Goal: Task Accomplishment & Management: Manage account settings

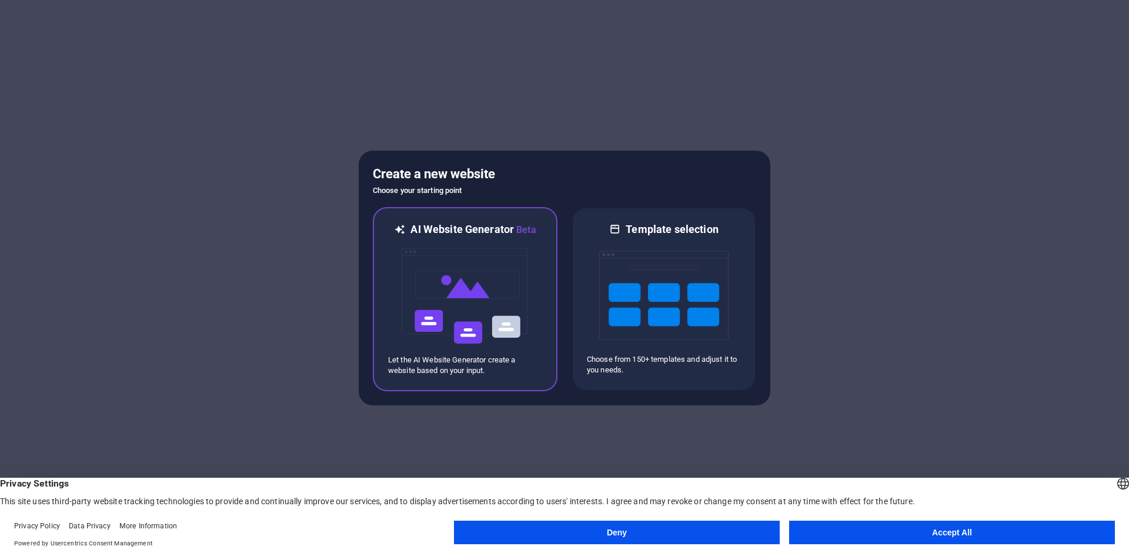
click at [478, 215] on div "AI Website Generator Beta Let the AI Website Generator create a website based o…" at bounding box center [465, 299] width 185 height 184
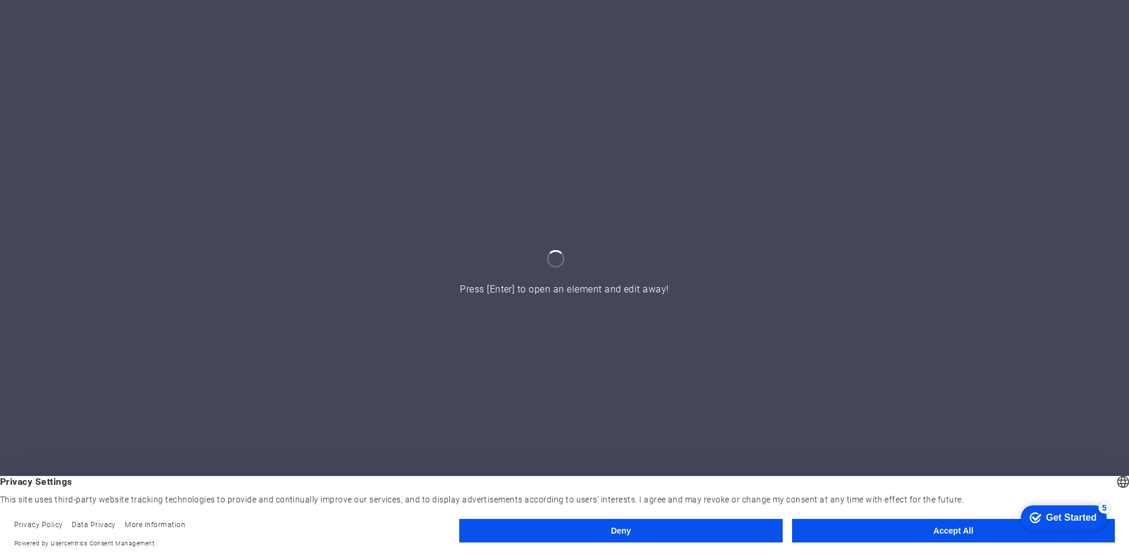
click at [699, 530] on button "Deny" at bounding box center [620, 531] width 323 height 24
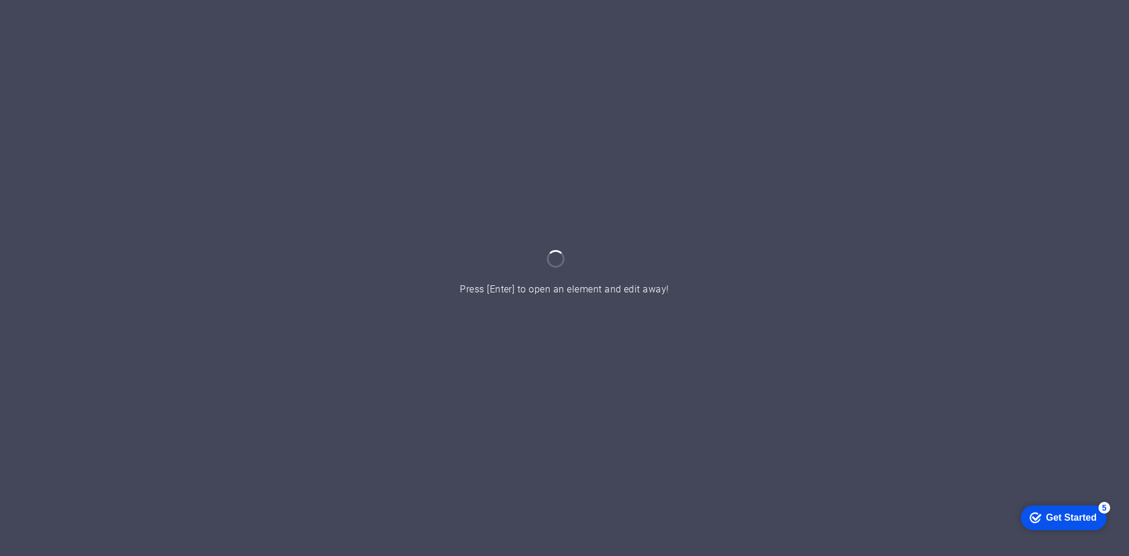
click at [592, 335] on div at bounding box center [564, 278] width 1129 height 556
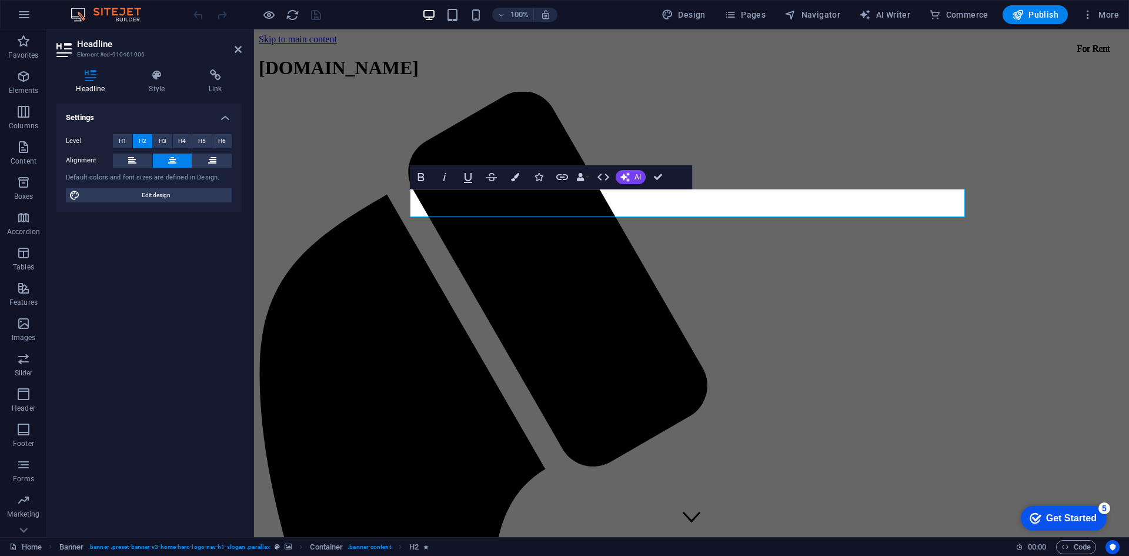
click at [205, 289] on div "Settings Level H1 H2 H3 H4 H5 H6 Alignment Default colors and font sizes are de…" at bounding box center [148, 316] width 185 height 424
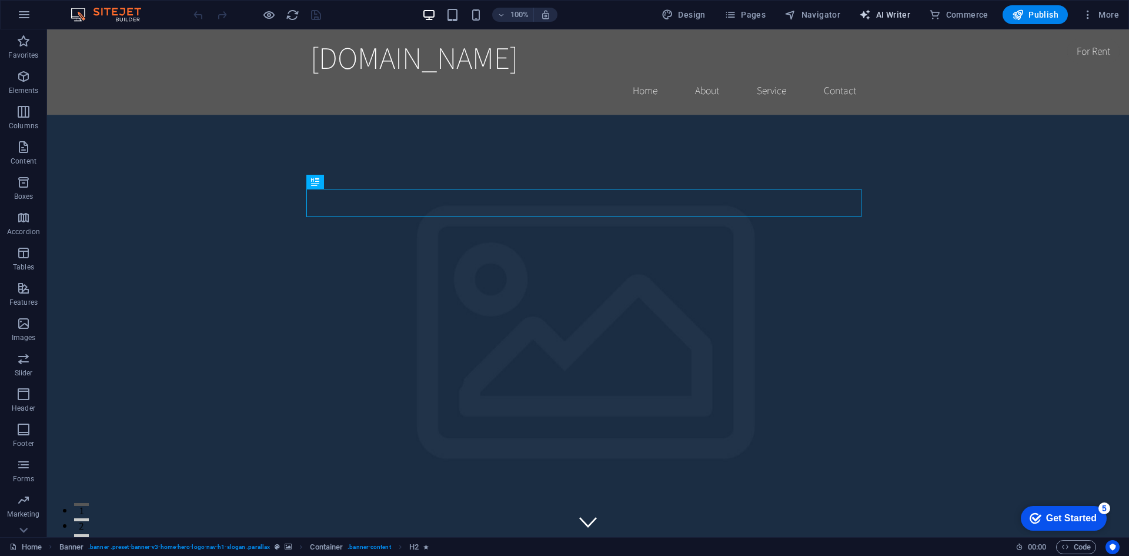
select select "English"
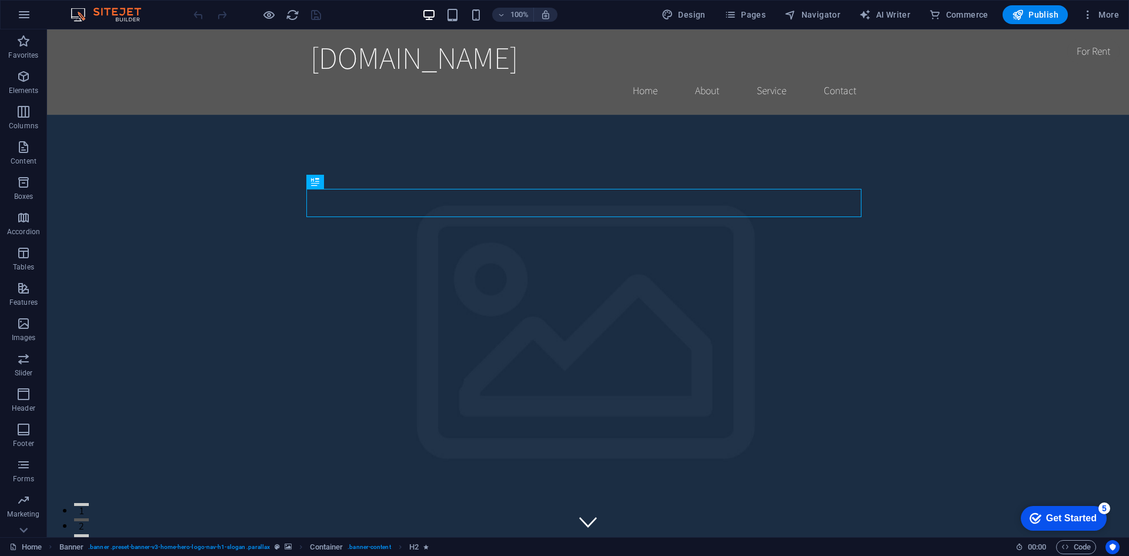
click at [0, 0] on span "More" at bounding box center [0, 0] width 0 height 0
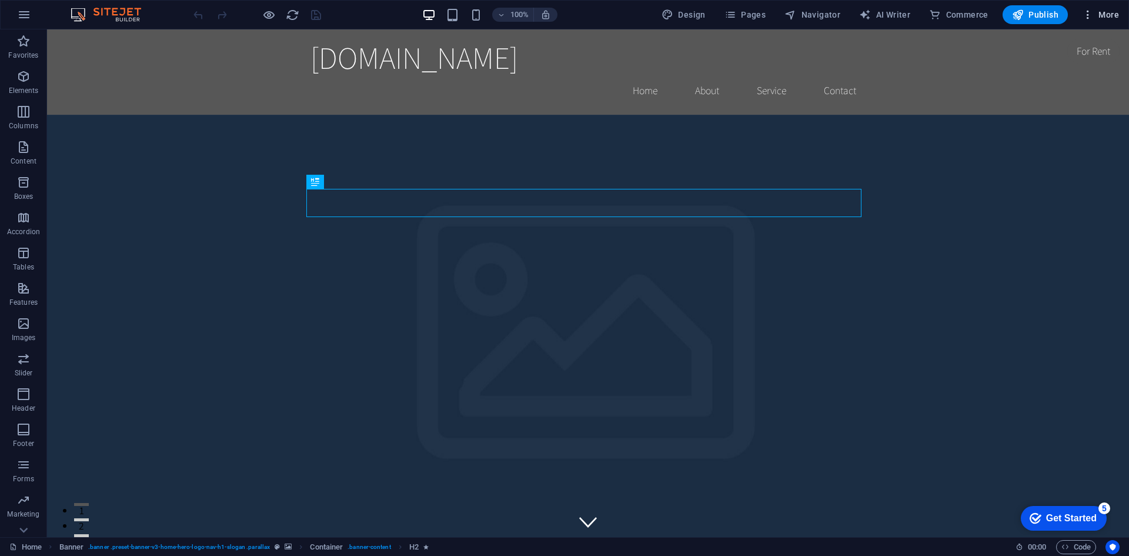
click at [1084, 15] on icon "button" at bounding box center [1088, 15] width 12 height 12
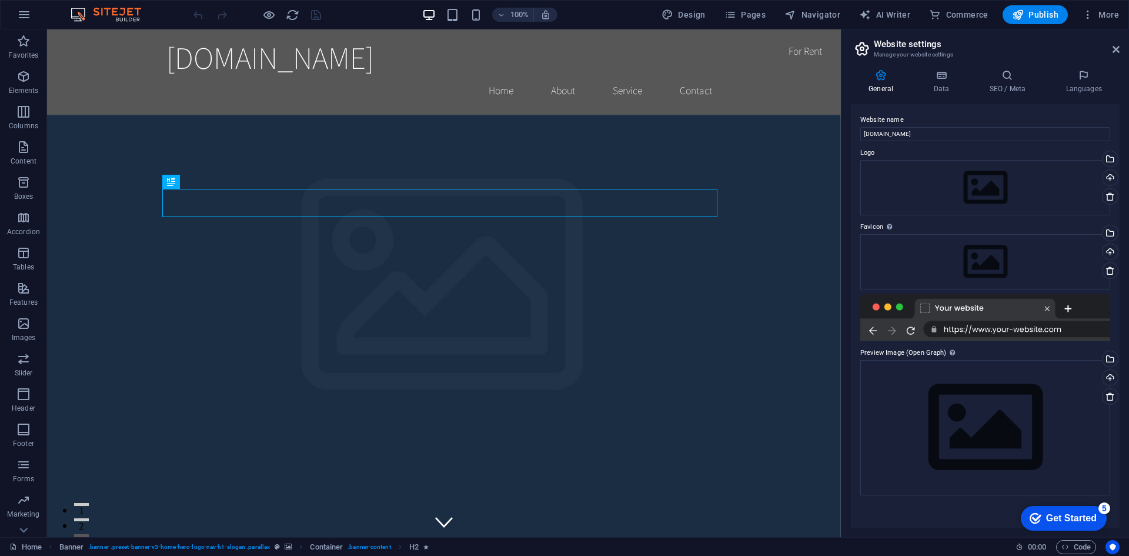
click at [1109, 47] on h2 "Website settings" at bounding box center [997, 44] width 246 height 11
click at [1113, 52] on icon at bounding box center [1116, 49] width 7 height 9
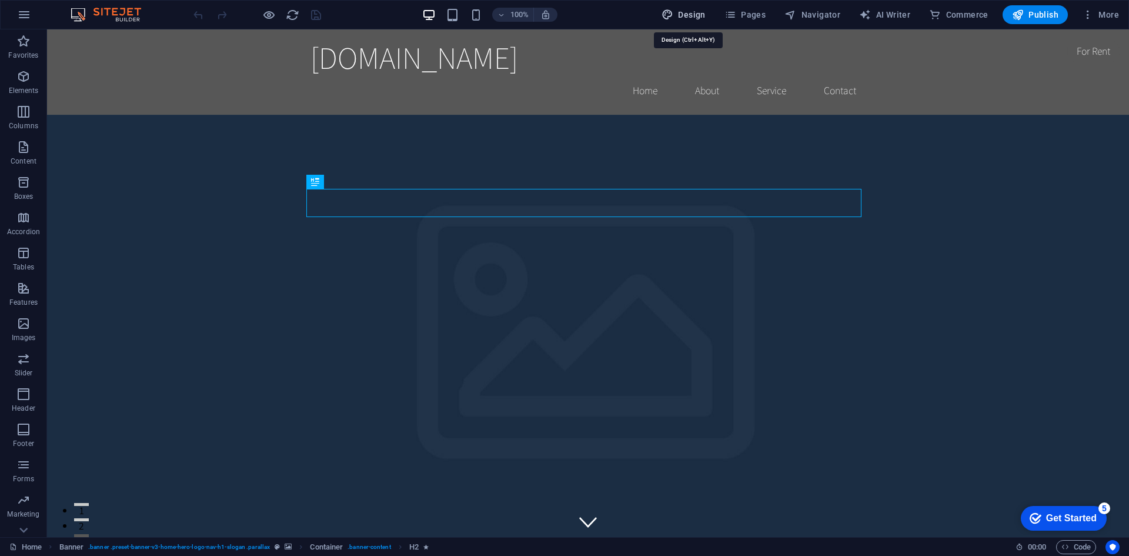
drag, startPoint x: 686, startPoint y: 20, endPoint x: 751, endPoint y: 18, distance: 64.8
select select "rem"
select select "200"
select select "px"
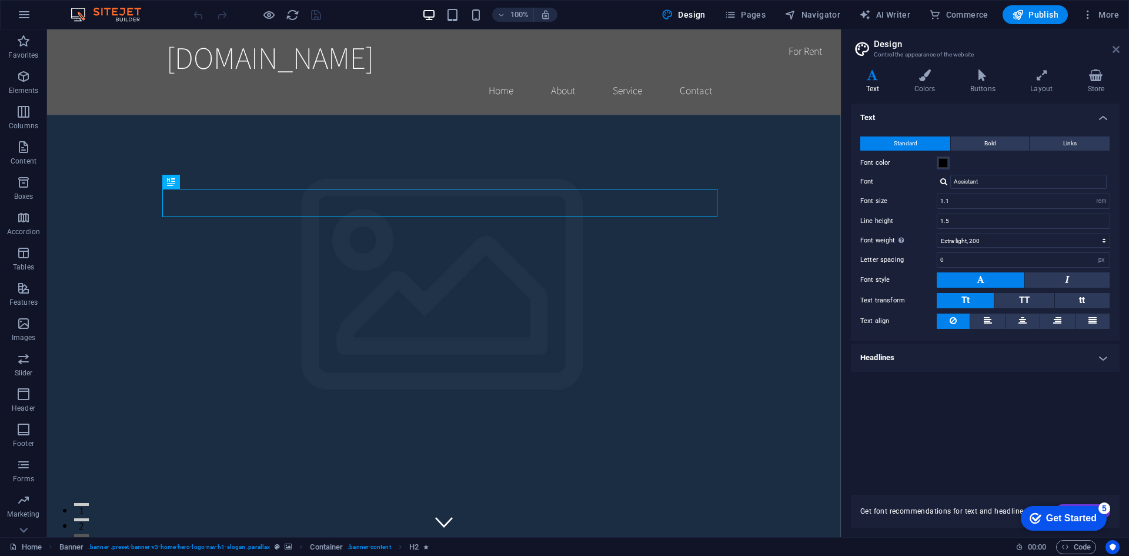
click at [1119, 52] on icon at bounding box center [1116, 49] width 7 height 9
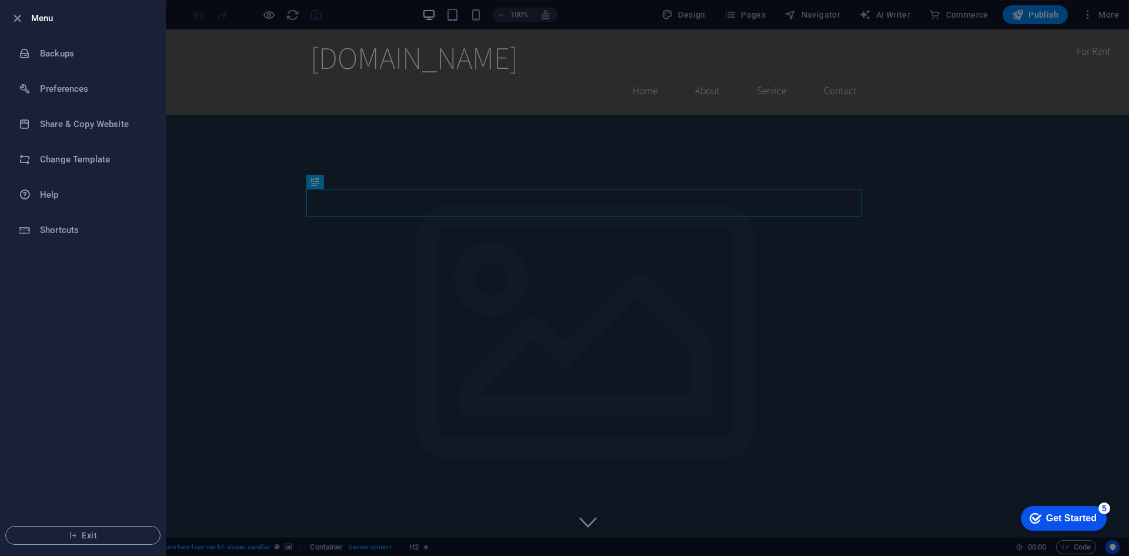
click at [29, 15] on div at bounding box center [20, 18] width 21 height 14
click at [100, 155] on h6 "Change Template" at bounding box center [94, 159] width 109 height 14
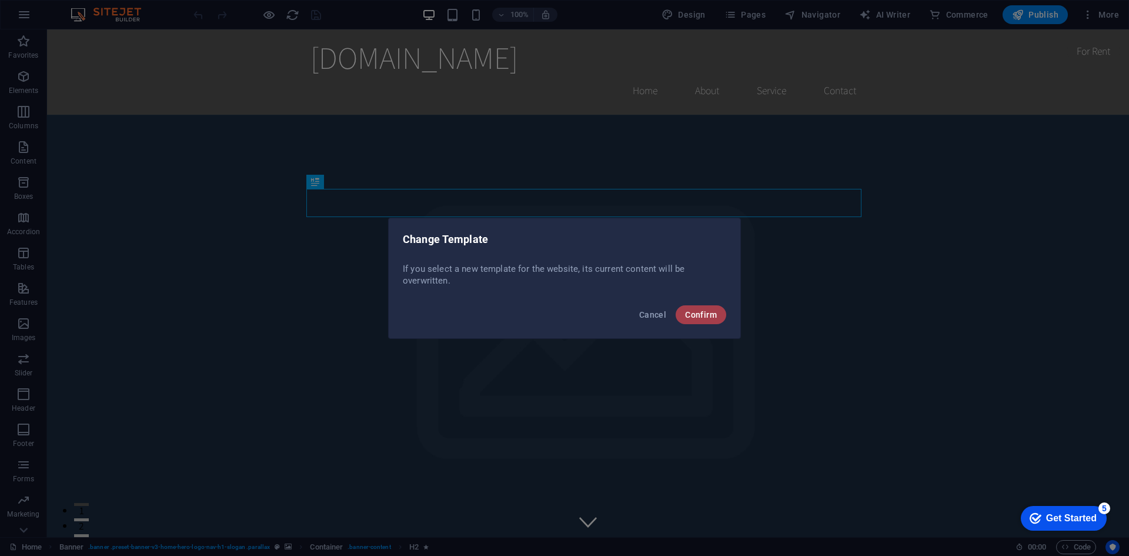
click at [694, 317] on span "Confirm" at bounding box center [701, 314] width 32 height 9
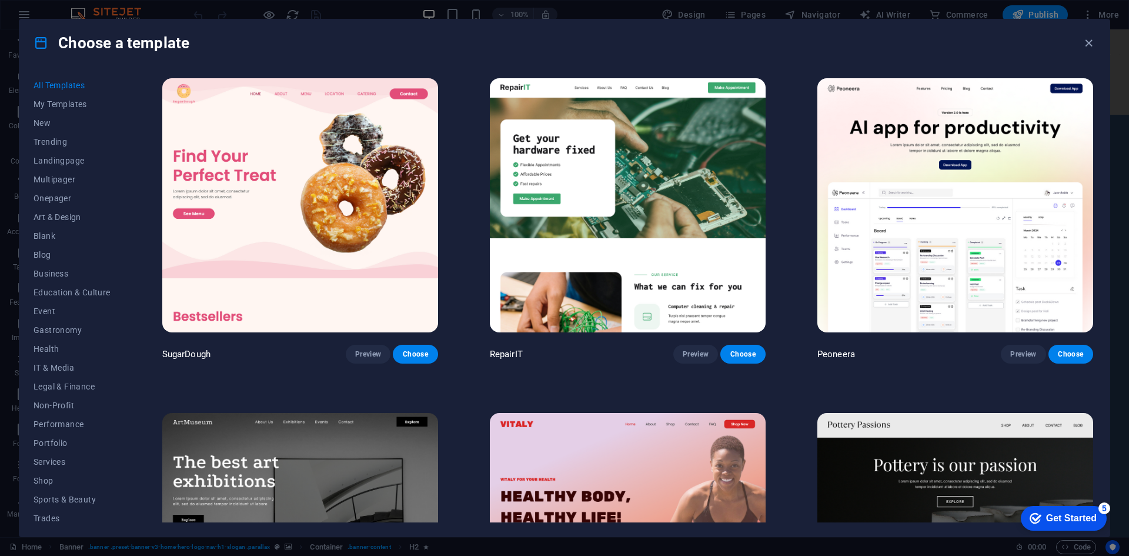
click at [67, 79] on button "All Templates" at bounding box center [72, 85] width 77 height 19
click at [77, 143] on span "Trending" at bounding box center [72, 141] width 77 height 9
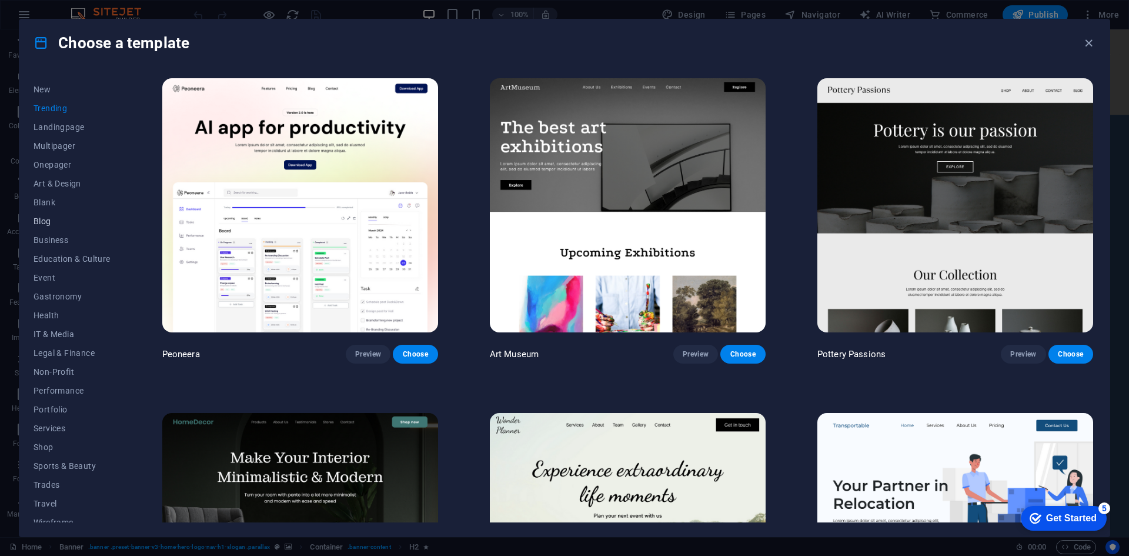
scroll to position [43, 0]
click at [66, 396] on span "Portfolio" at bounding box center [72, 399] width 77 height 9
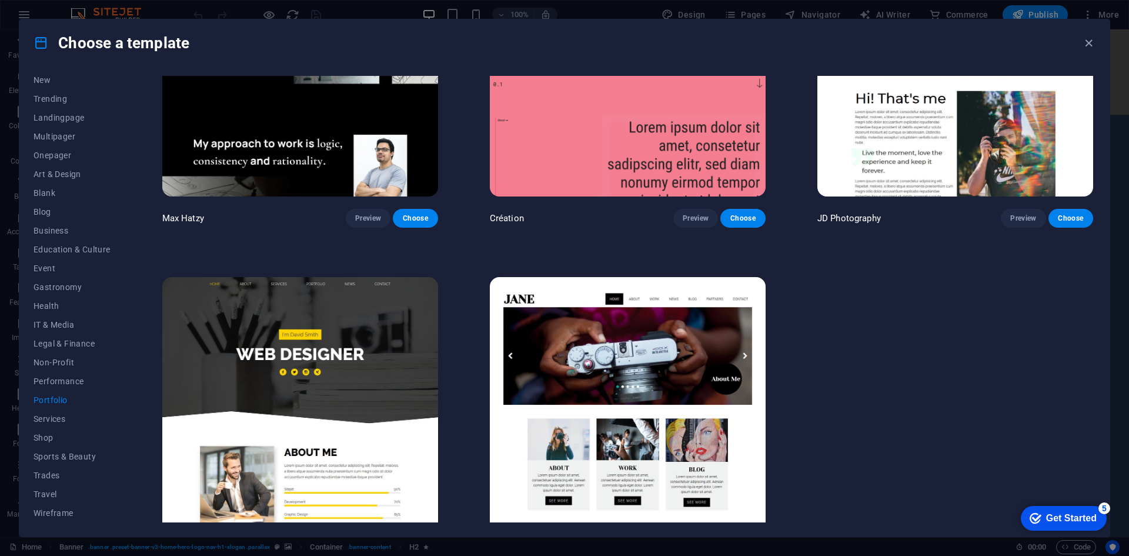
scroll to position [507, 0]
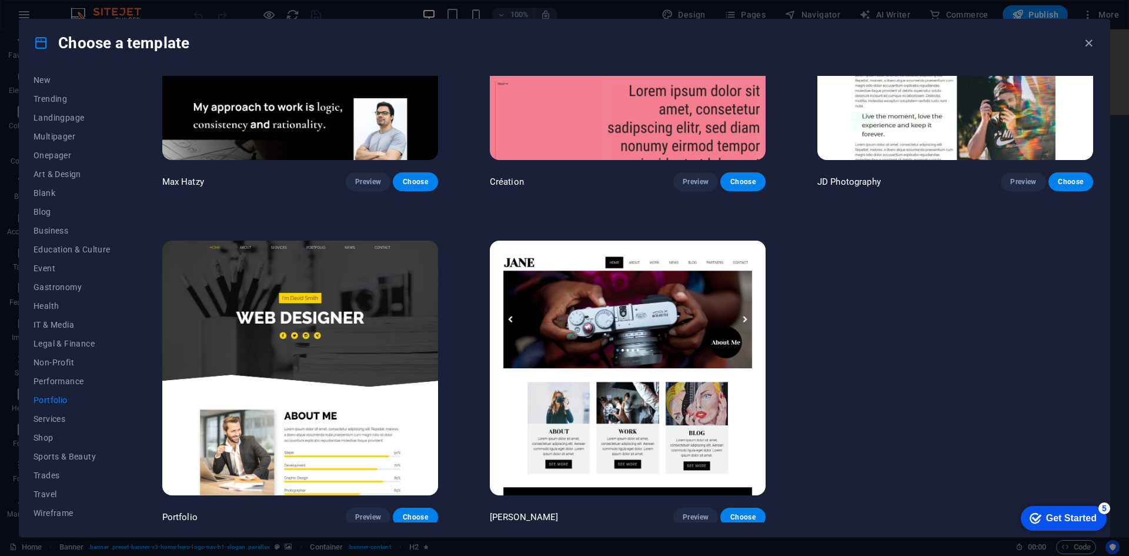
click at [1047, 517] on div "Get Started" at bounding box center [1072, 518] width 51 height 11
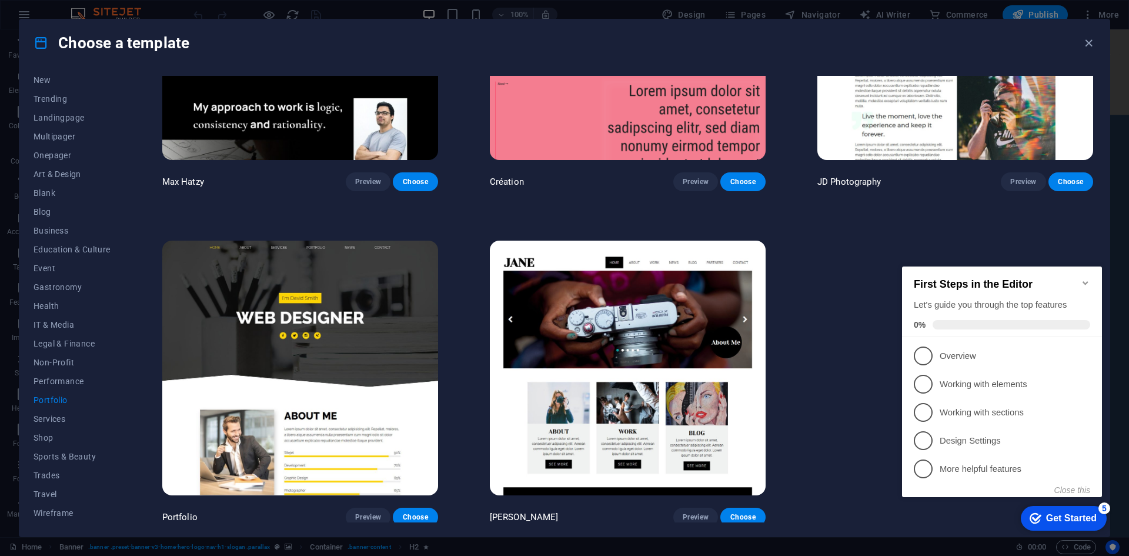
click at [1047, 515] on div "Get Started" at bounding box center [1072, 518] width 51 height 11
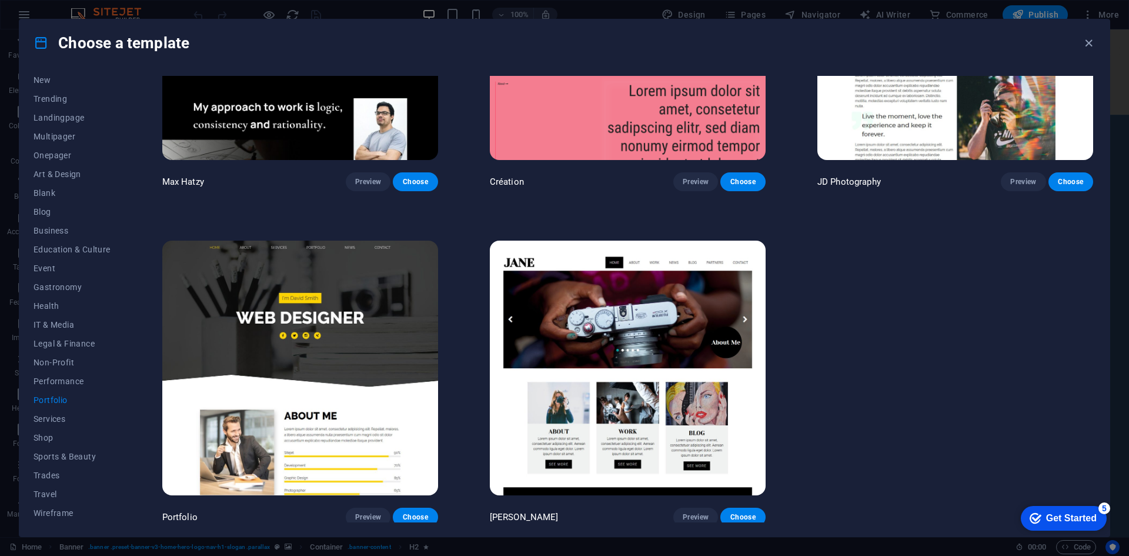
click at [1097, 524] on div "Get Started" at bounding box center [1072, 518] width 51 height 11
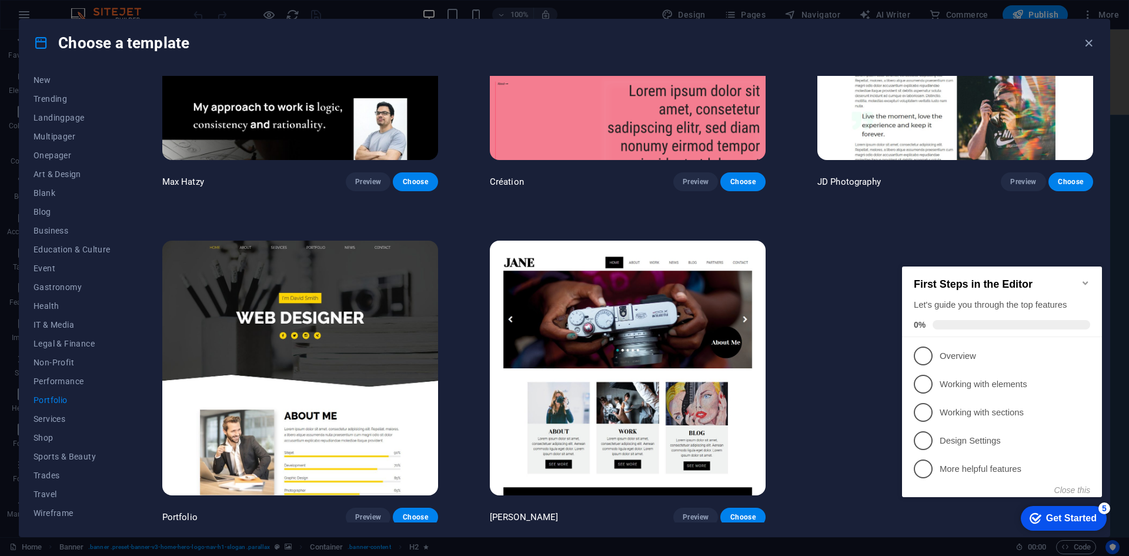
click at [1047, 513] on div "Get Started" at bounding box center [1072, 518] width 51 height 11
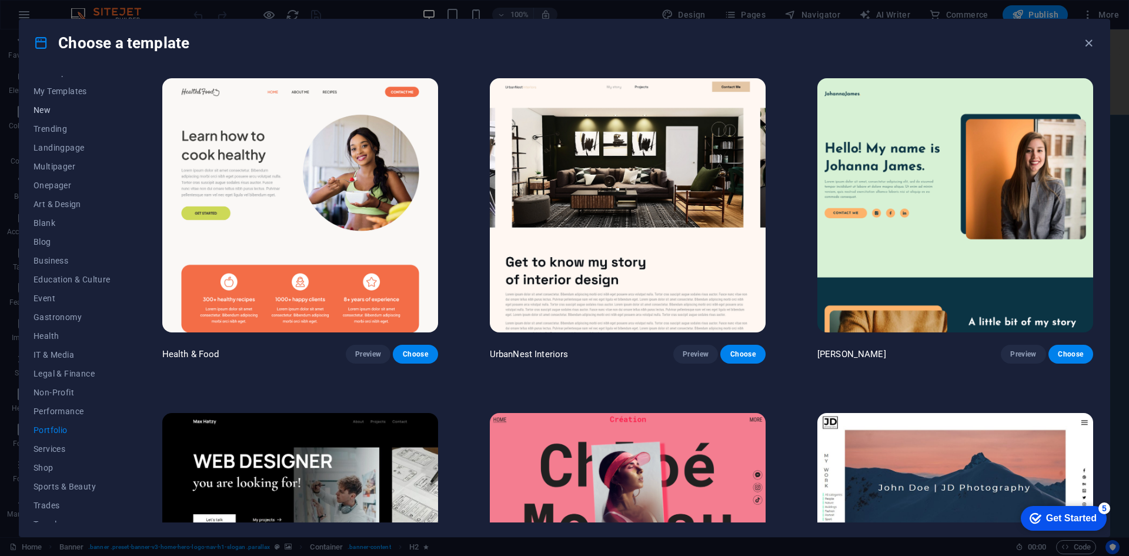
scroll to position [0, 0]
click at [62, 85] on span "All Templates" at bounding box center [72, 85] width 77 height 9
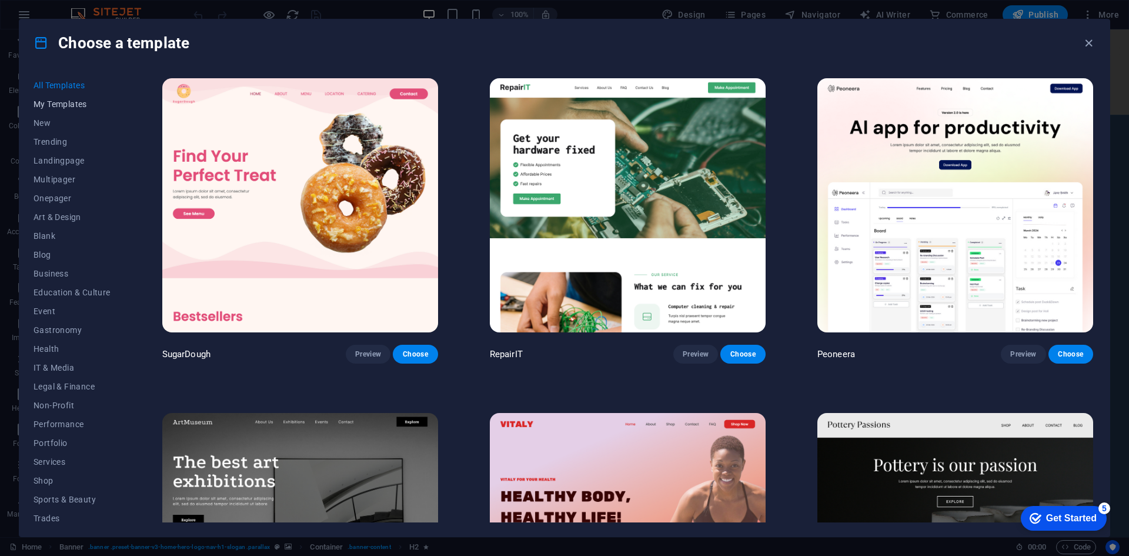
click at [64, 99] on span "My Templates" at bounding box center [72, 103] width 77 height 9
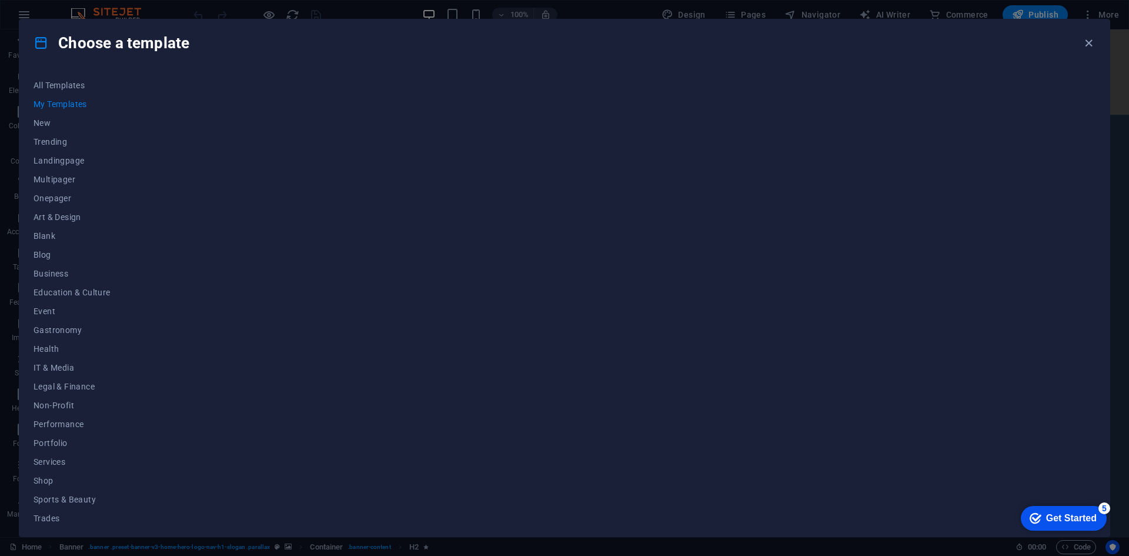
scroll to position [43, 0]
click at [1093, 38] on icon "button" at bounding box center [1089, 43] width 14 height 14
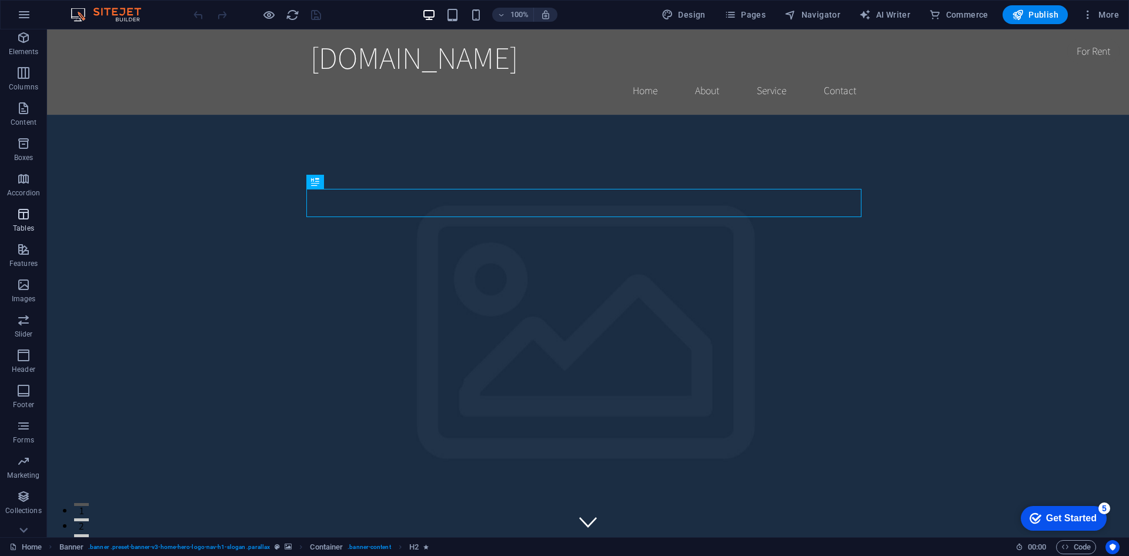
scroll to position [57, 0]
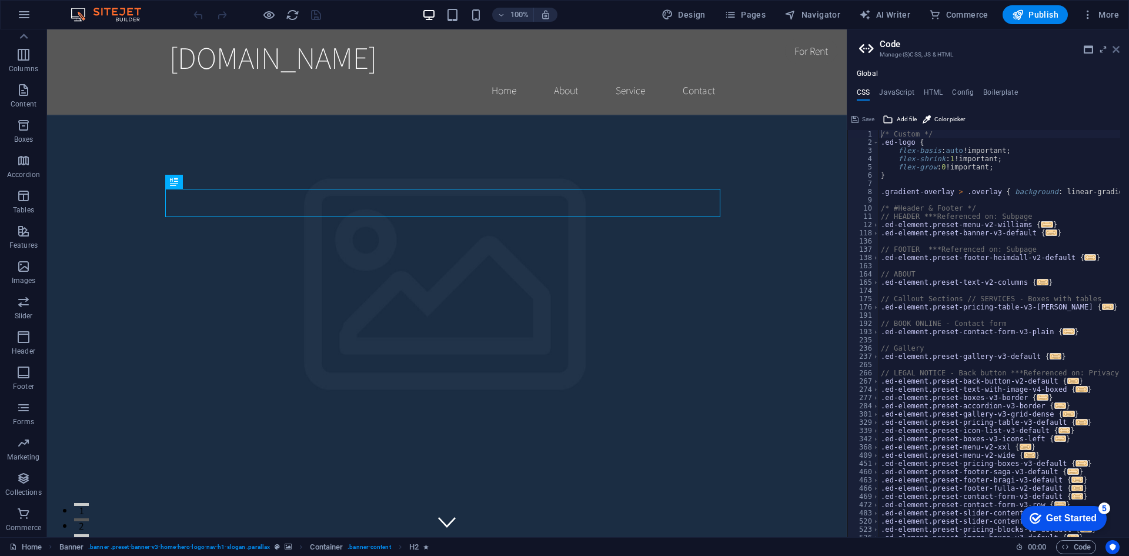
drag, startPoint x: 1117, startPoint y: 49, endPoint x: 1059, endPoint y: 2, distance: 74.4
click at [1117, 49] on icon at bounding box center [1116, 49] width 7 height 9
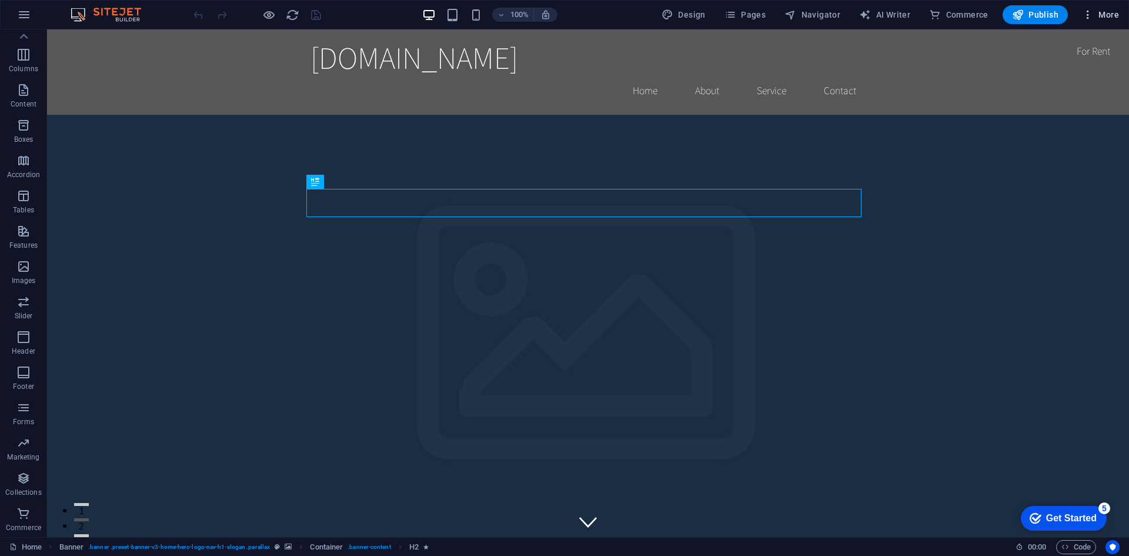
click at [0, 0] on span "More" at bounding box center [0, 0] width 0 height 0
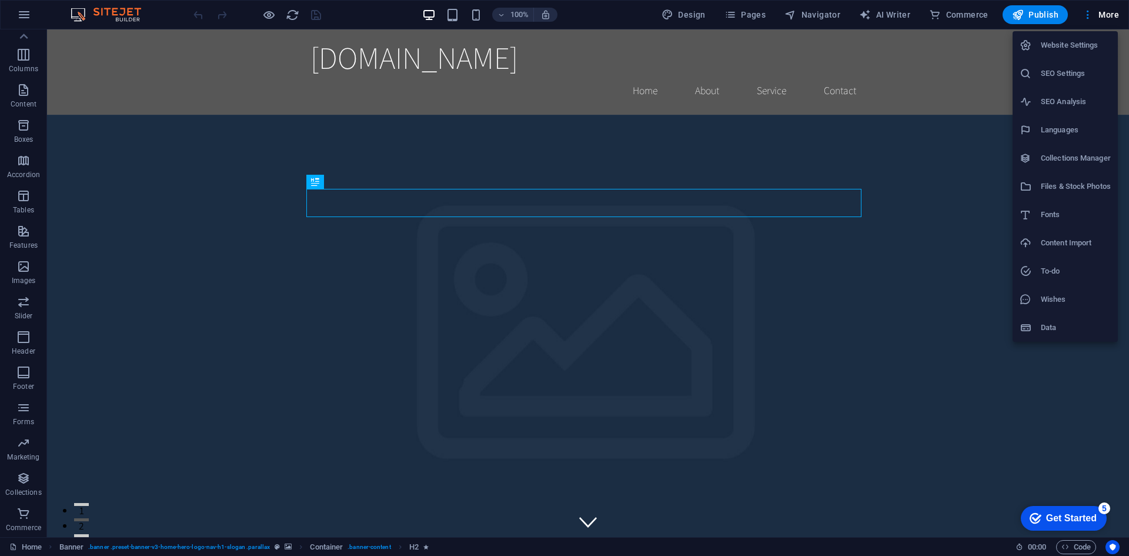
click at [1059, 321] on h6 "Data" at bounding box center [1076, 328] width 70 height 14
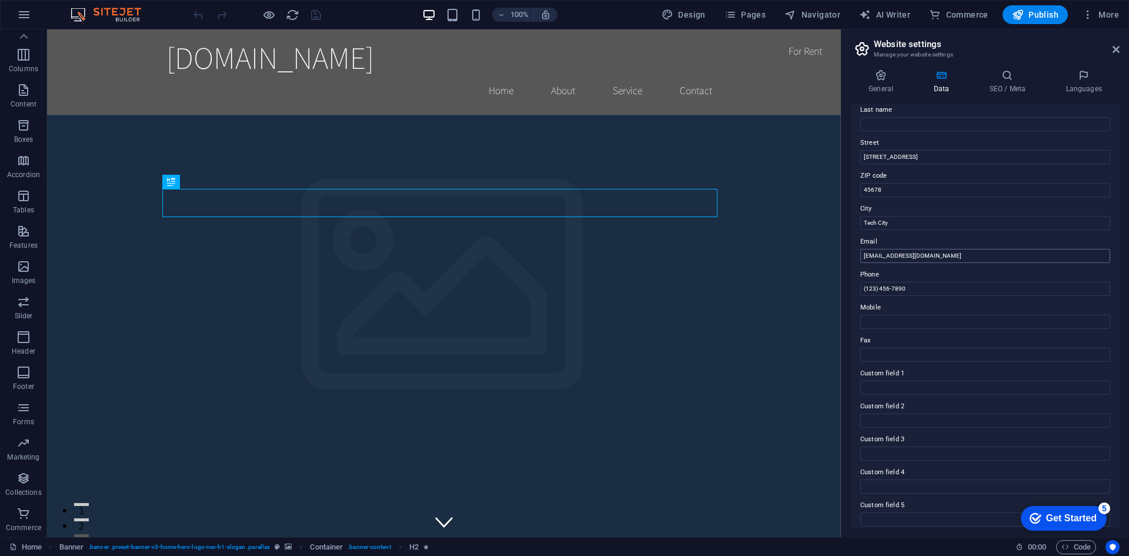
scroll to position [141, 0]
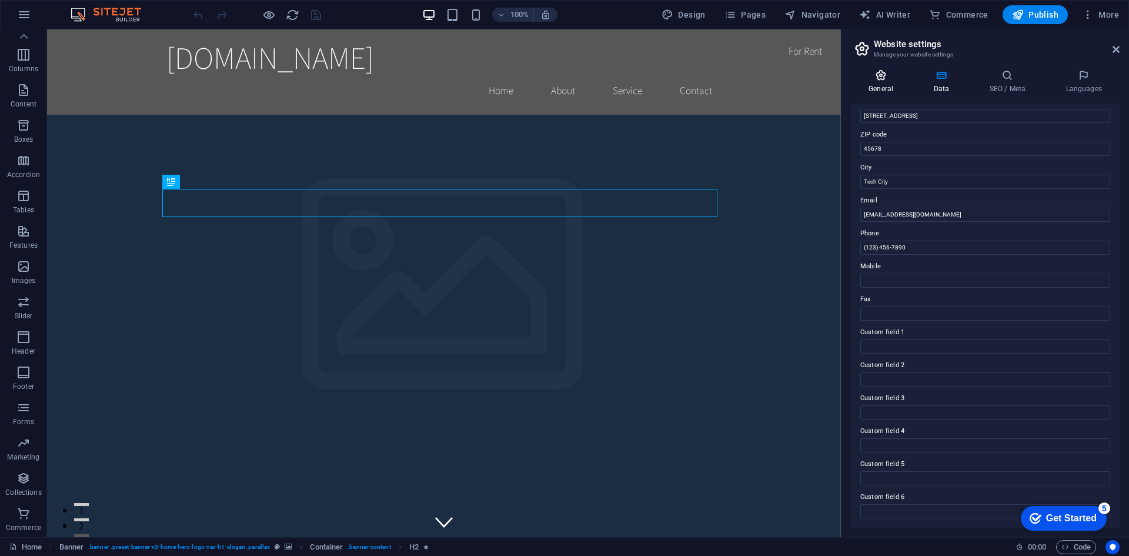
click at [876, 78] on icon at bounding box center [881, 75] width 60 height 12
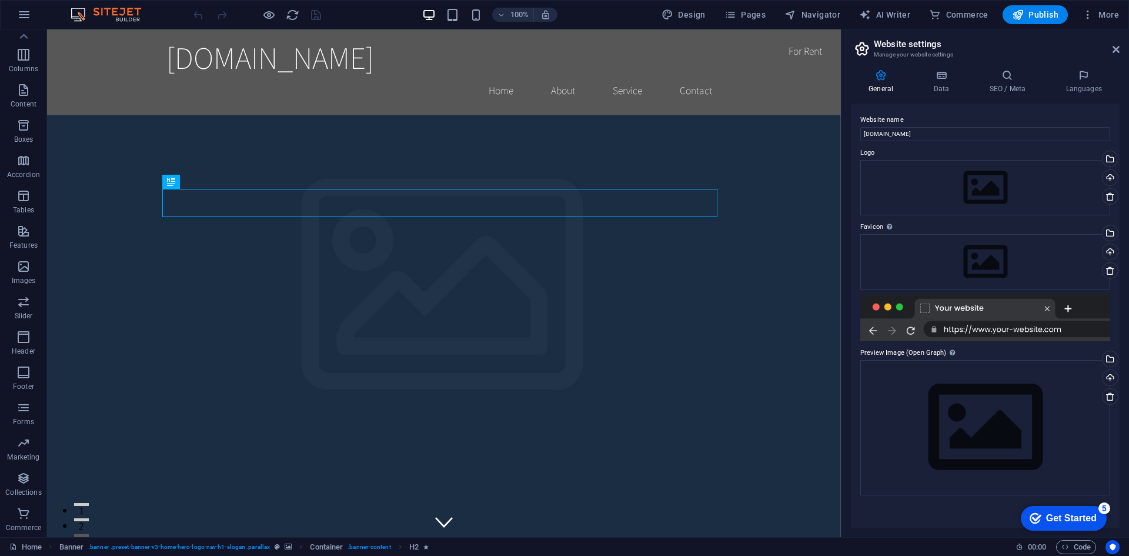
click at [1054, 305] on div at bounding box center [986, 317] width 250 height 47
click at [1051, 307] on div at bounding box center [986, 317] width 250 height 47
click at [1049, 307] on div at bounding box center [986, 317] width 250 height 47
click at [1116, 53] on icon at bounding box center [1116, 49] width 7 height 9
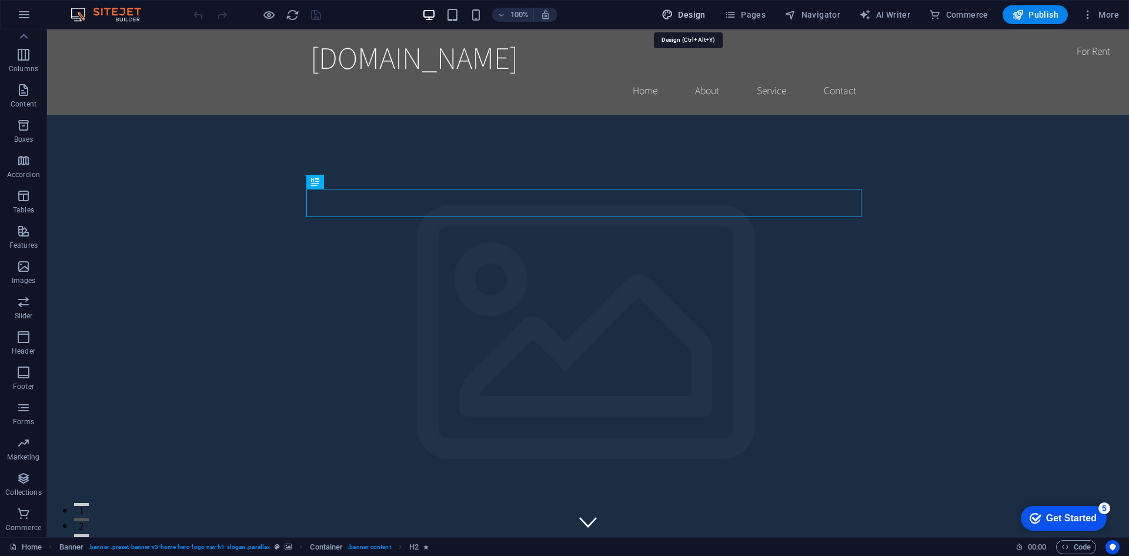
click at [0, 0] on icon "button" at bounding box center [0, 0] width 0 height 0
select select "rem"
select select "200"
select select "px"
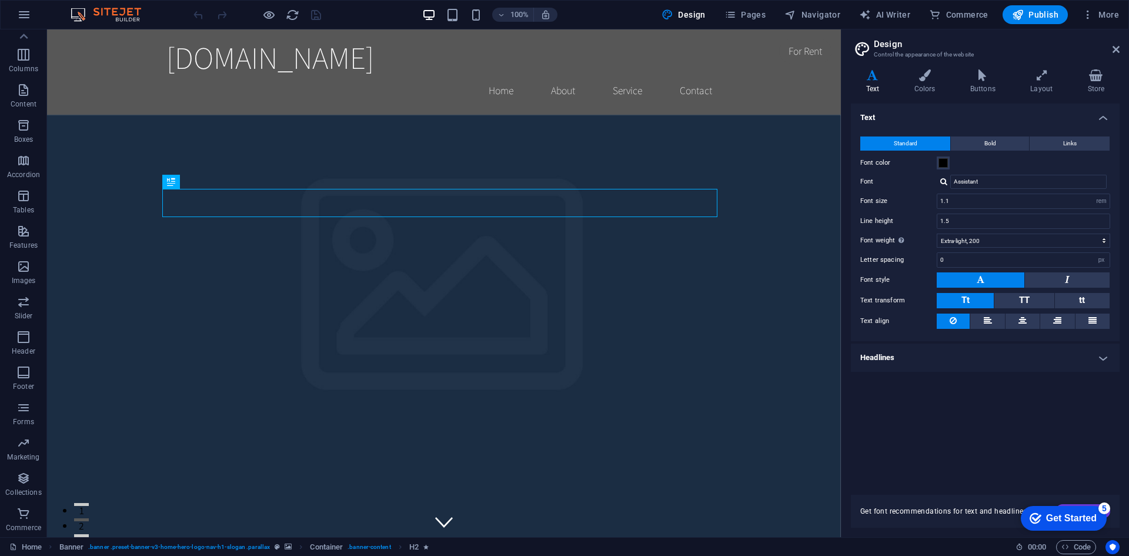
click at [1111, 38] on header "Design Control the appearance of the website" at bounding box center [987, 44] width 266 height 31
click at [1113, 44] on h2 "Design" at bounding box center [997, 44] width 246 height 11
click at [0, 9] on header "100% Design Pages Navigator AI Writer Commerce Publish More" at bounding box center [564, 14] width 1129 height 29
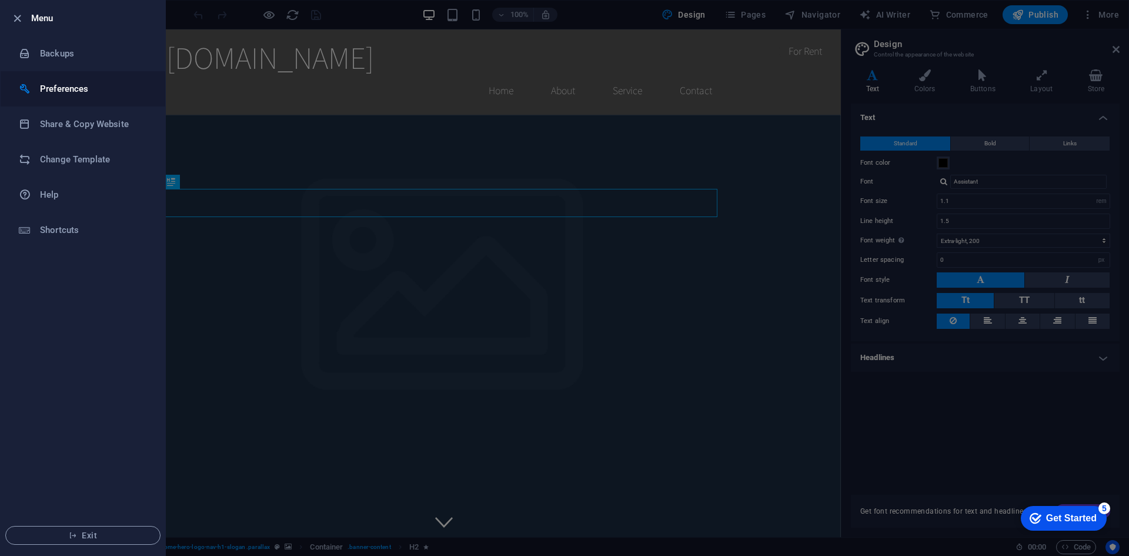
click at [99, 85] on h6 "Preferences" at bounding box center [94, 89] width 109 height 14
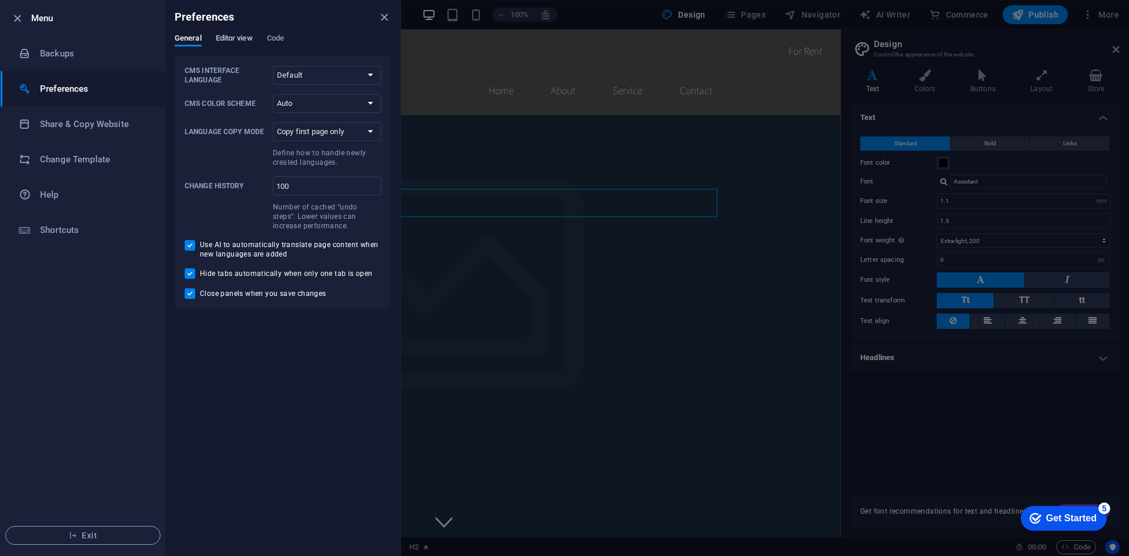
click at [234, 42] on span "Editor view" at bounding box center [234, 39] width 37 height 16
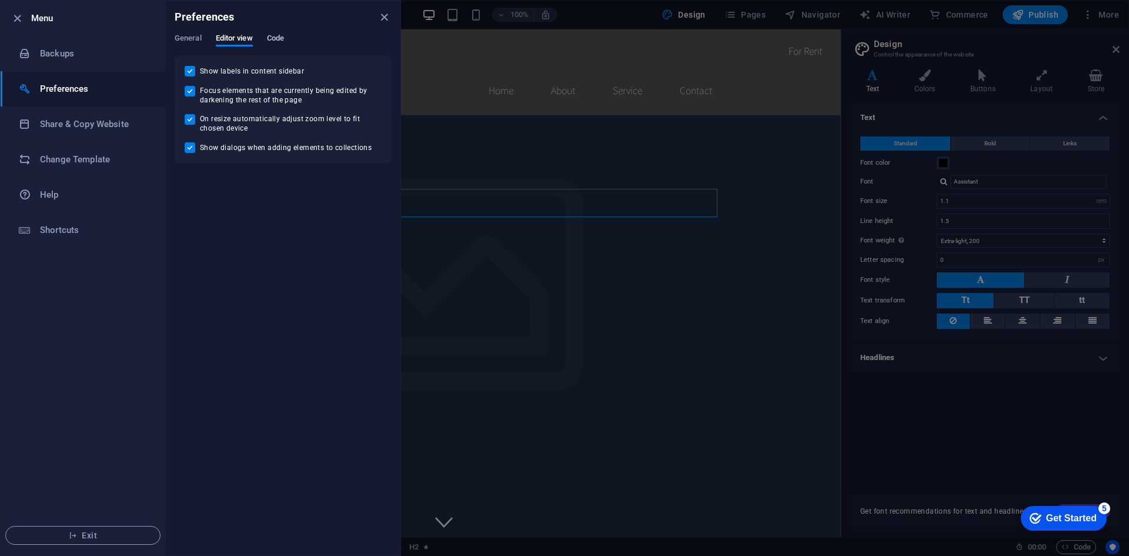
click at [274, 38] on span "Code" at bounding box center [275, 39] width 17 height 16
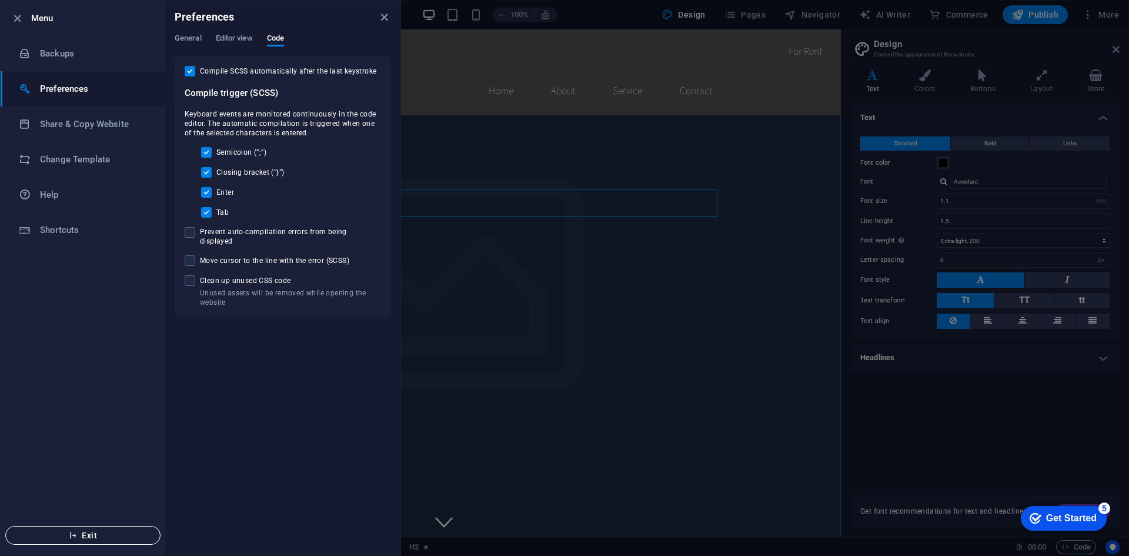
click at [118, 529] on button "Exit" at bounding box center [82, 535] width 155 height 19
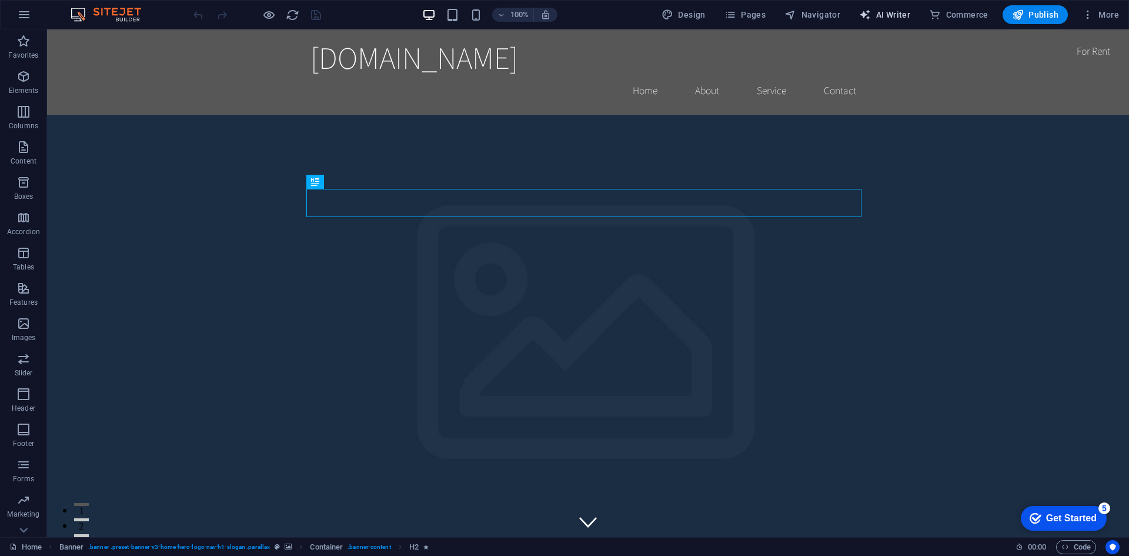
select select "English"
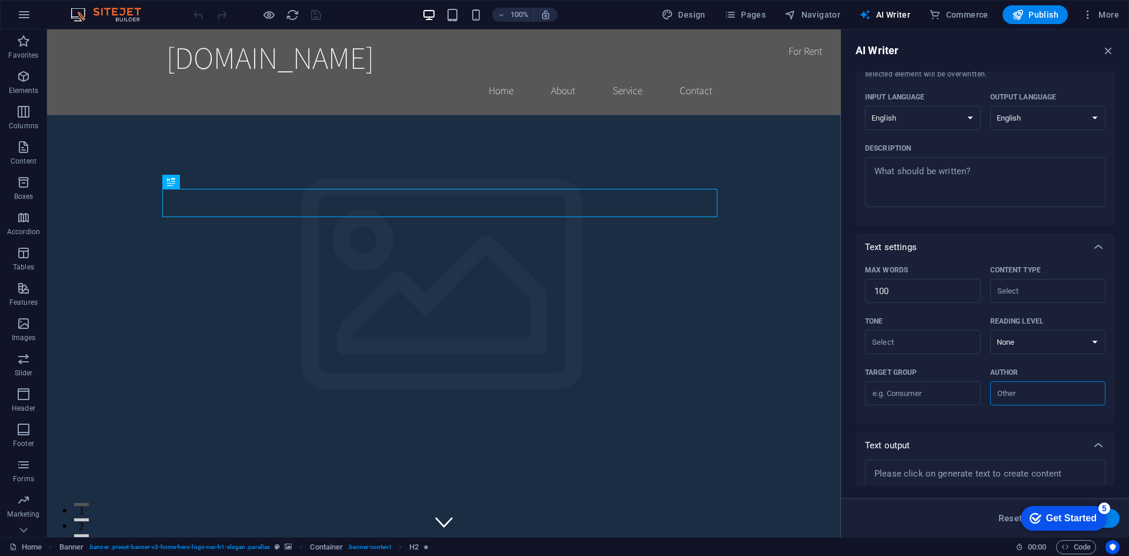
scroll to position [124, 0]
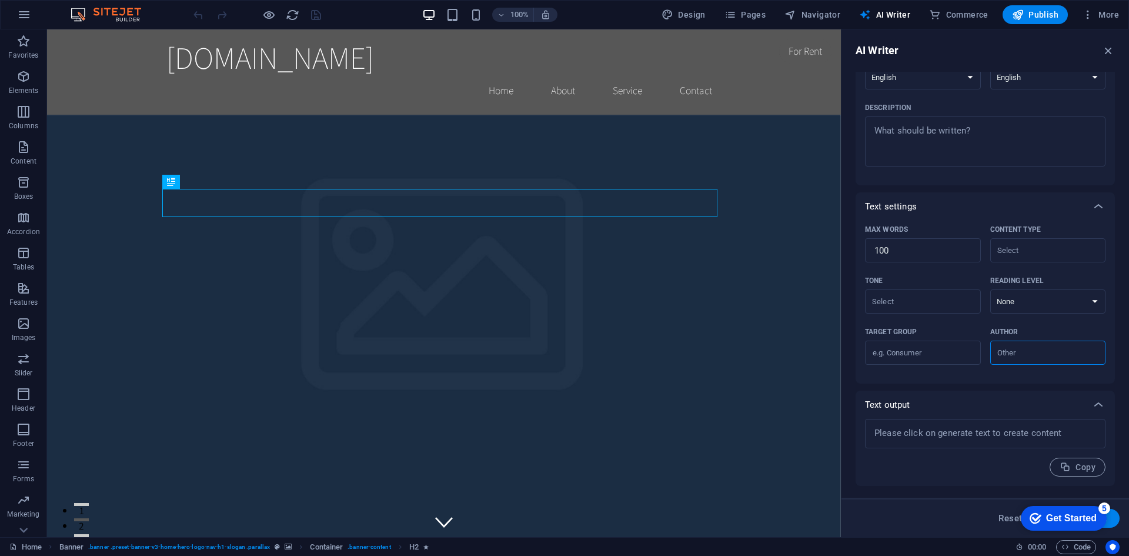
click at [0, 0] on div "AI Writer Text input Element ​ You can only choose headline and text elements. …" at bounding box center [0, 0] width 0 height 0
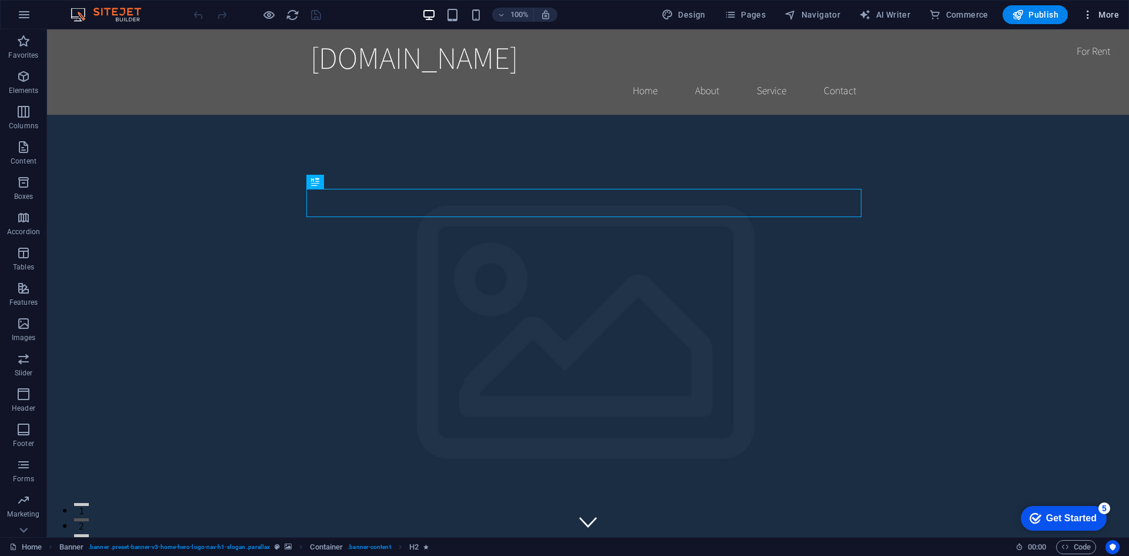
click at [0, 0] on button "More" at bounding box center [0, 0] width 0 height 0
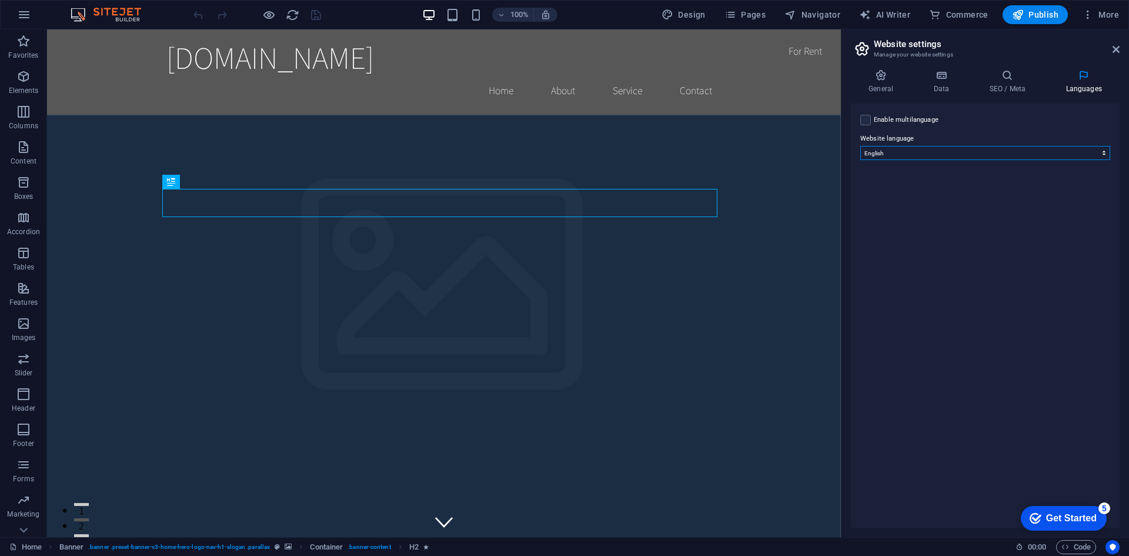
select select "128"
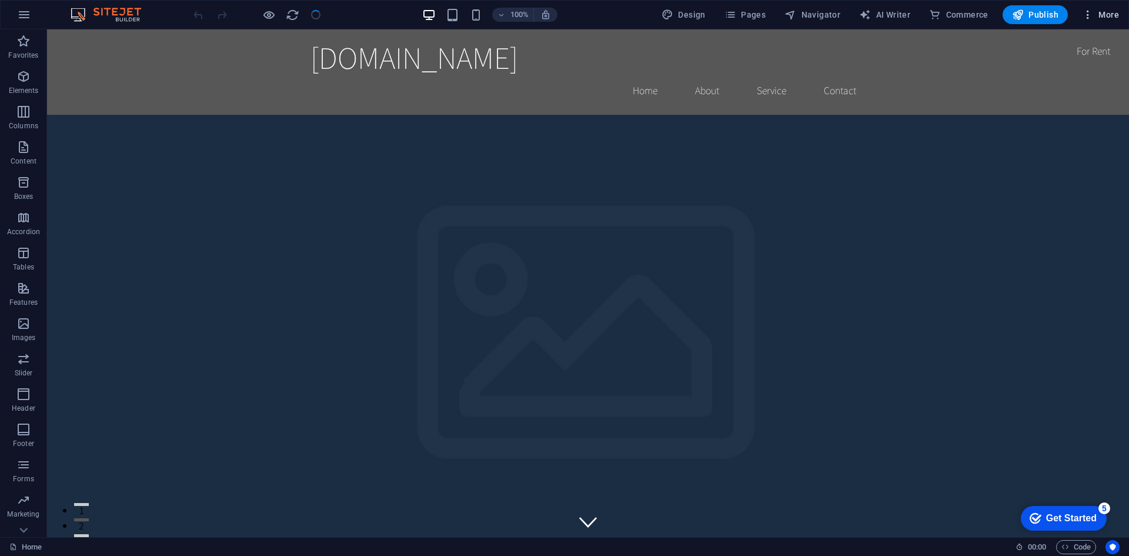
click at [0, 0] on span "More" at bounding box center [0, 0] width 0 height 0
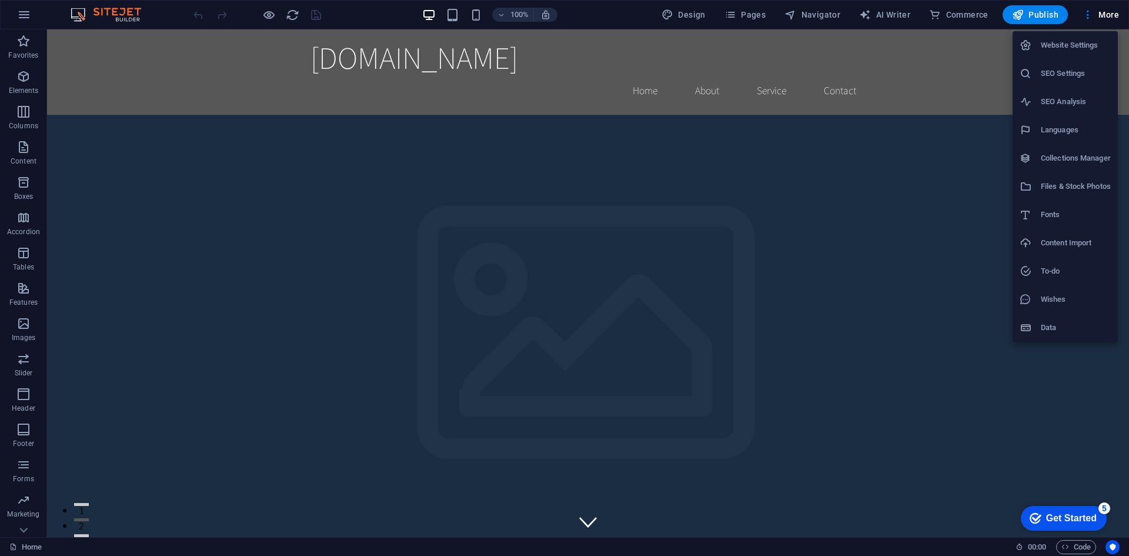
select select "128"
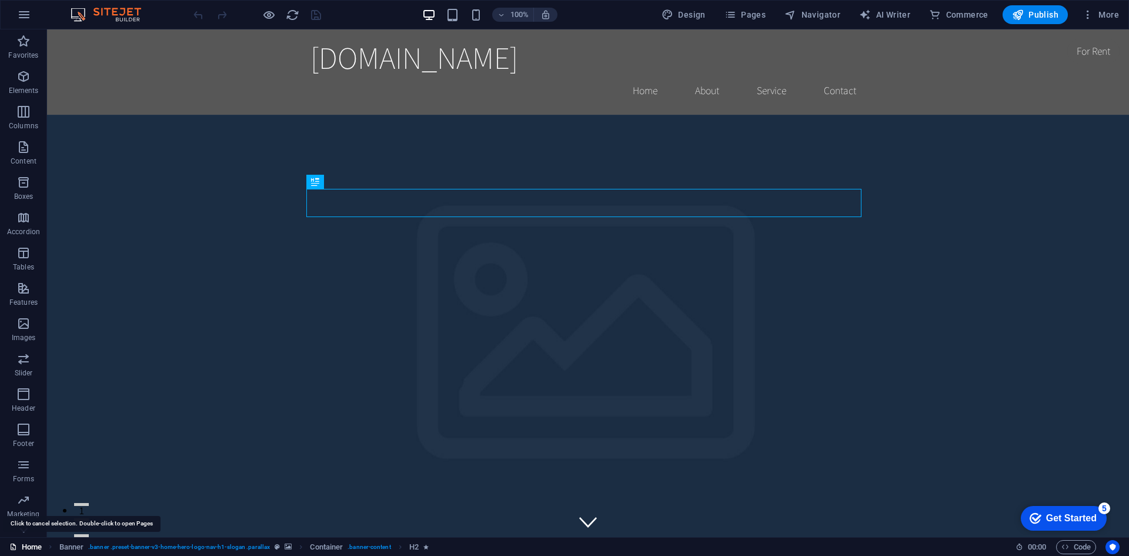
click at [32, 544] on link "Home" at bounding box center [25, 547] width 32 height 14
click at [41, 542] on link "Home" at bounding box center [25, 547] width 32 height 14
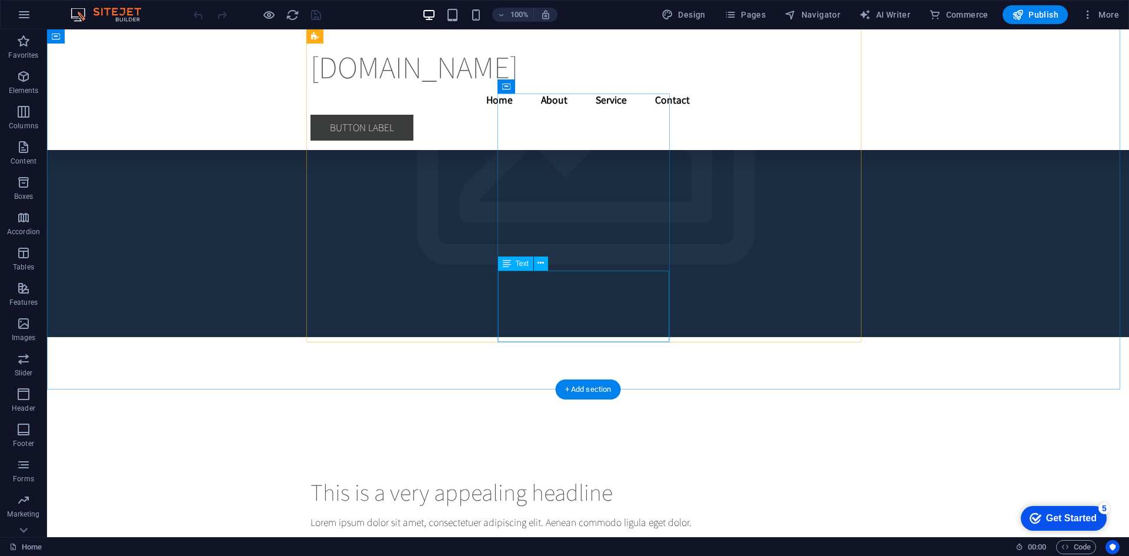
scroll to position [4839, 0]
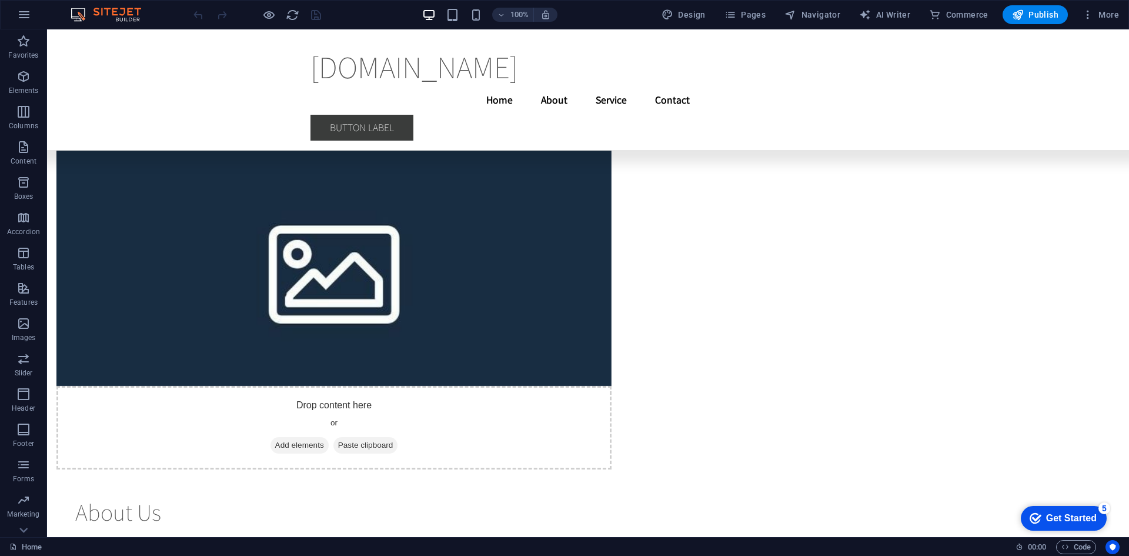
click at [748, 56] on span "Pages" at bounding box center [541, 70] width 546 height 28
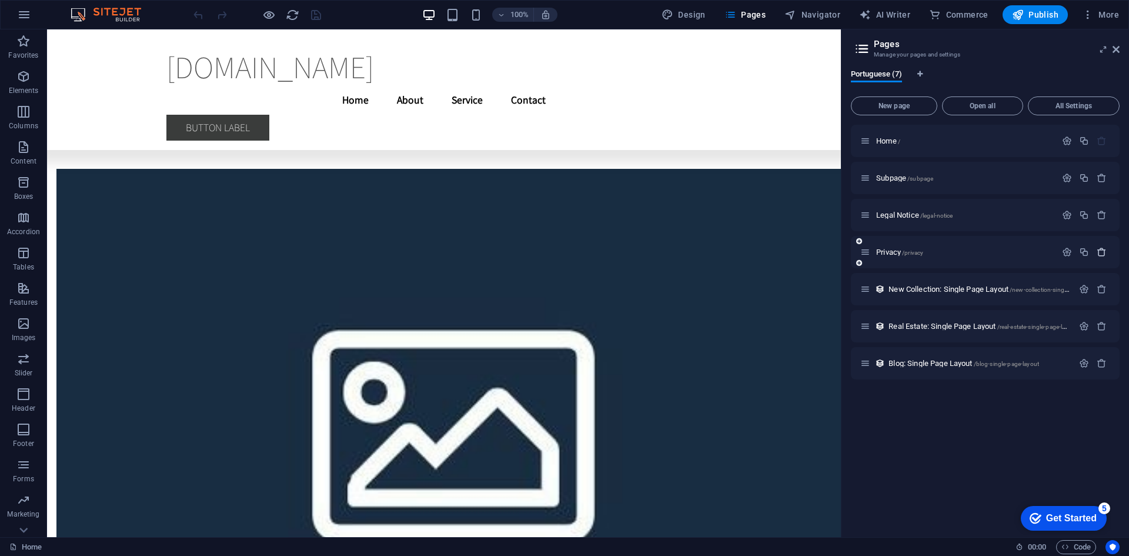
click at [1099, 252] on icon "button" at bounding box center [1102, 252] width 10 height 10
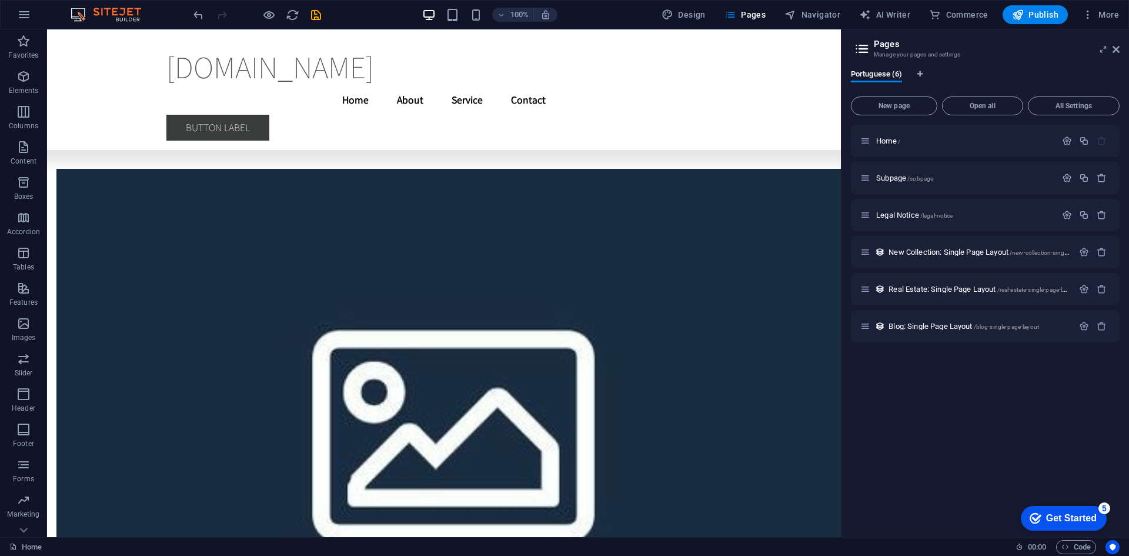
click at [1065, 525] on div "checkmark Get Started 5" at bounding box center [1064, 518] width 86 height 25
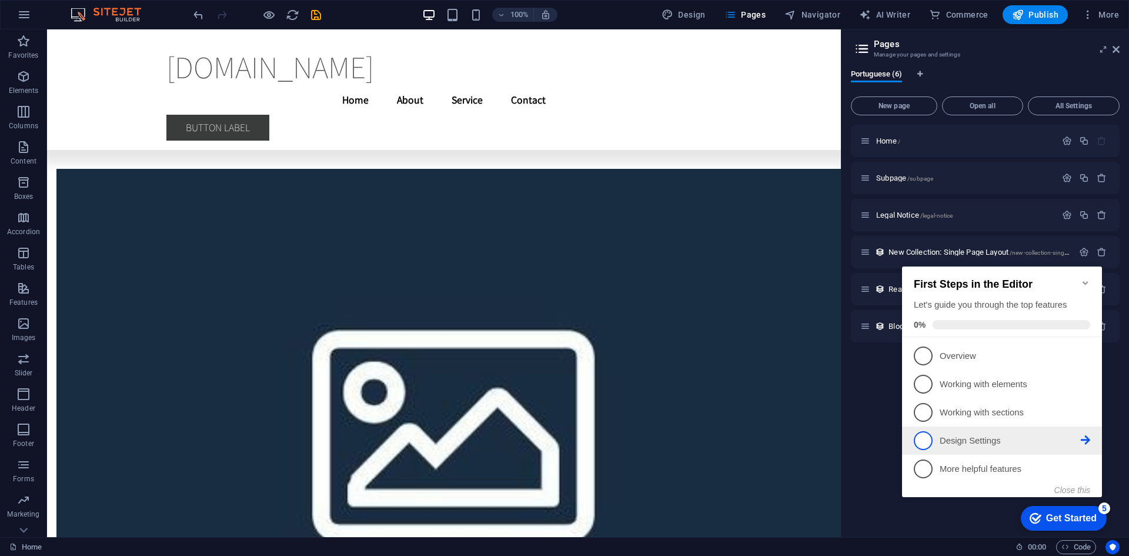
click at [973, 444] on p "Design Settings - incomplete" at bounding box center [1010, 441] width 141 height 12
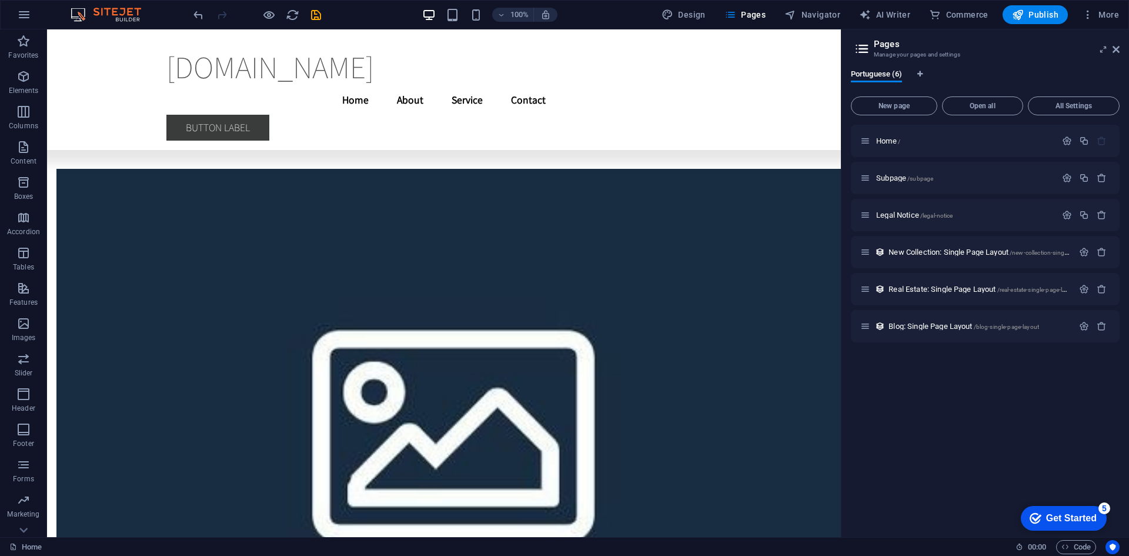
scroll to position [0, 0]
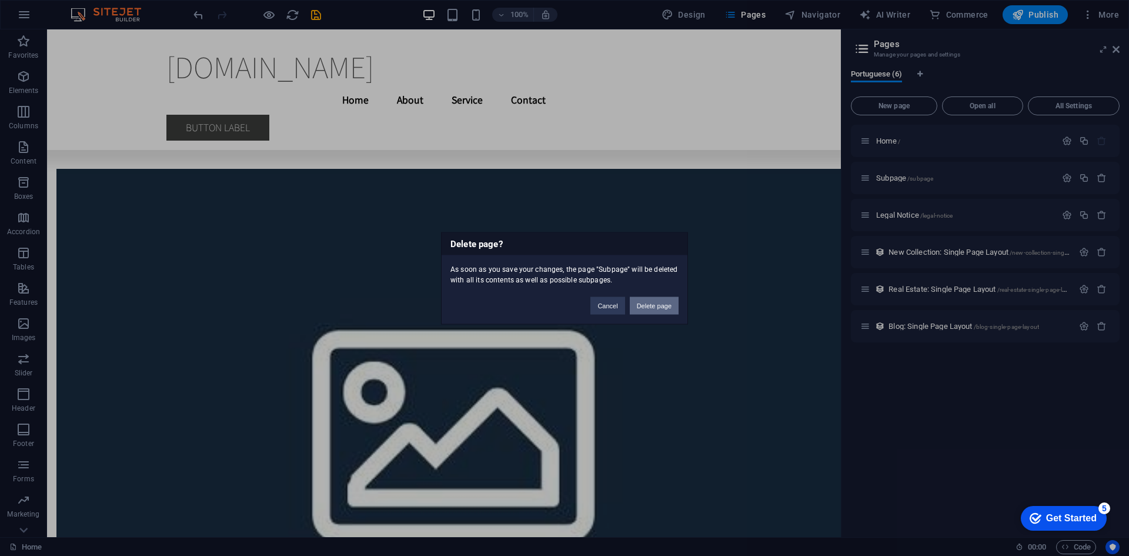
drag, startPoint x: 647, startPoint y: 311, endPoint x: 601, endPoint y: 281, distance: 55.6
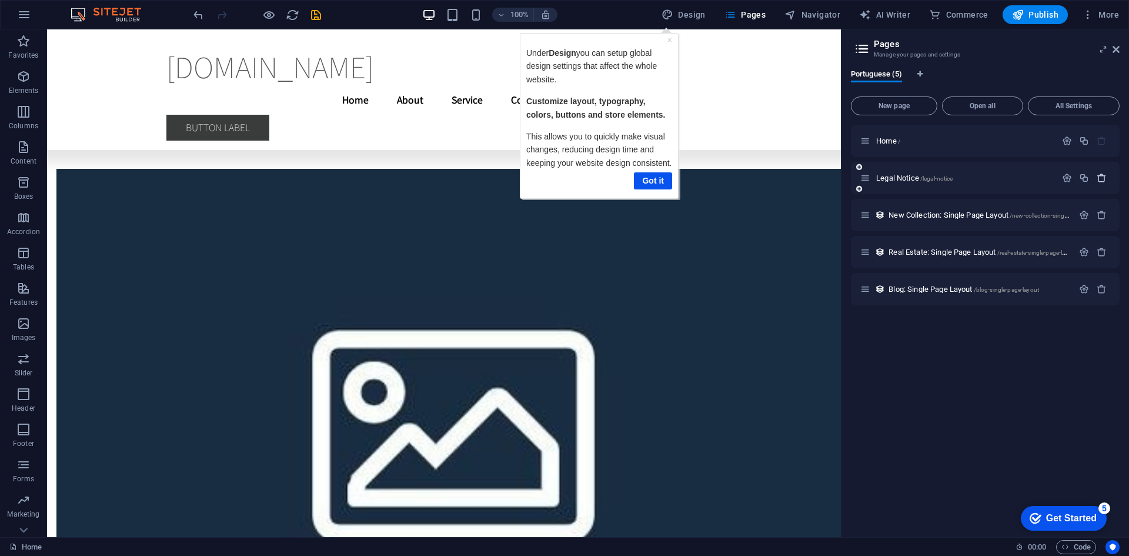
click at [1101, 182] on icon "button" at bounding box center [1102, 178] width 10 height 10
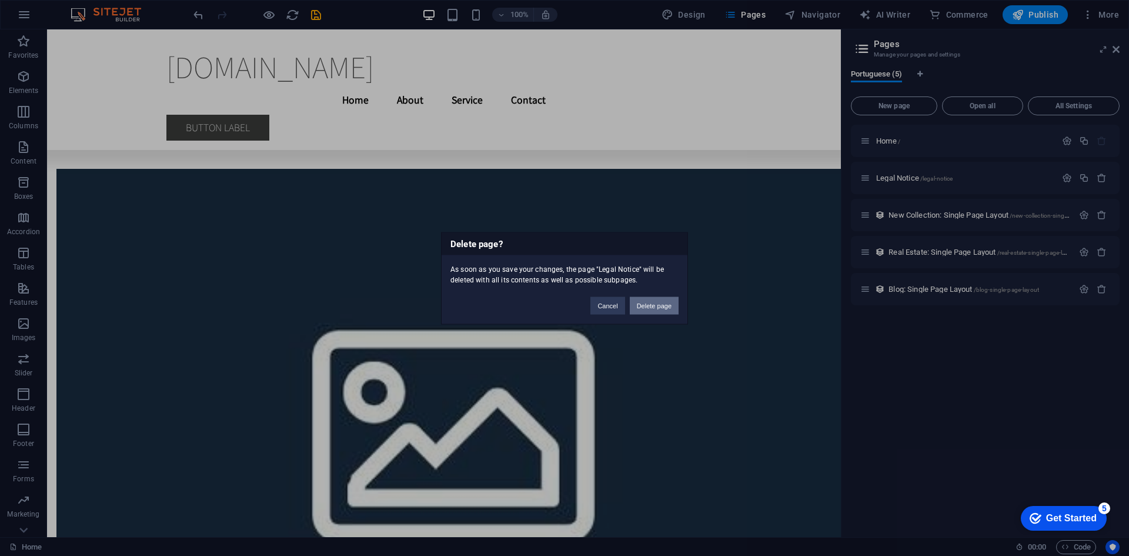
click at [654, 308] on button "Delete page" at bounding box center [654, 305] width 49 height 18
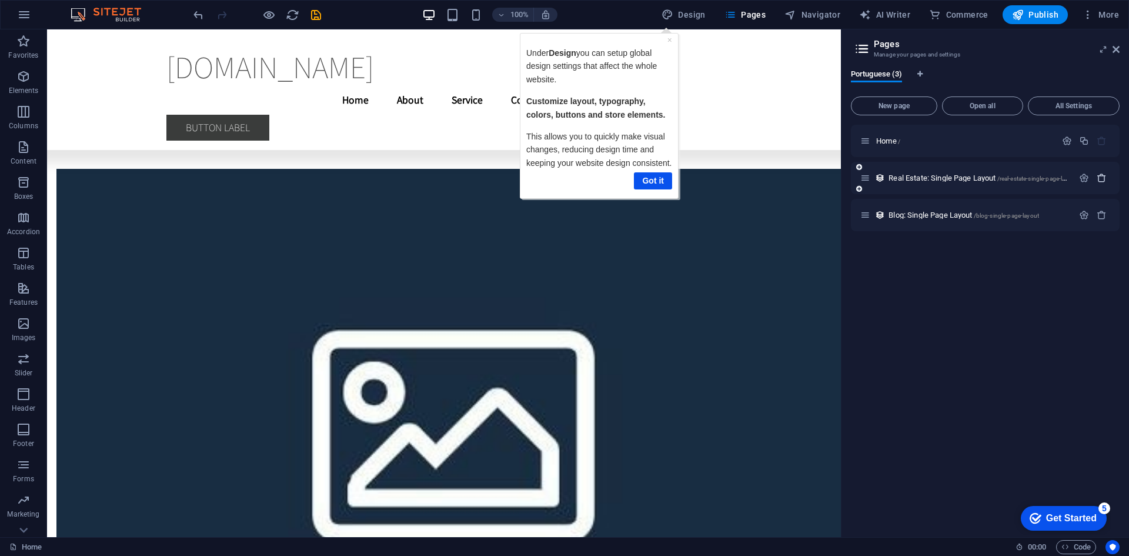
click at [1099, 179] on icon "button" at bounding box center [1102, 178] width 10 height 10
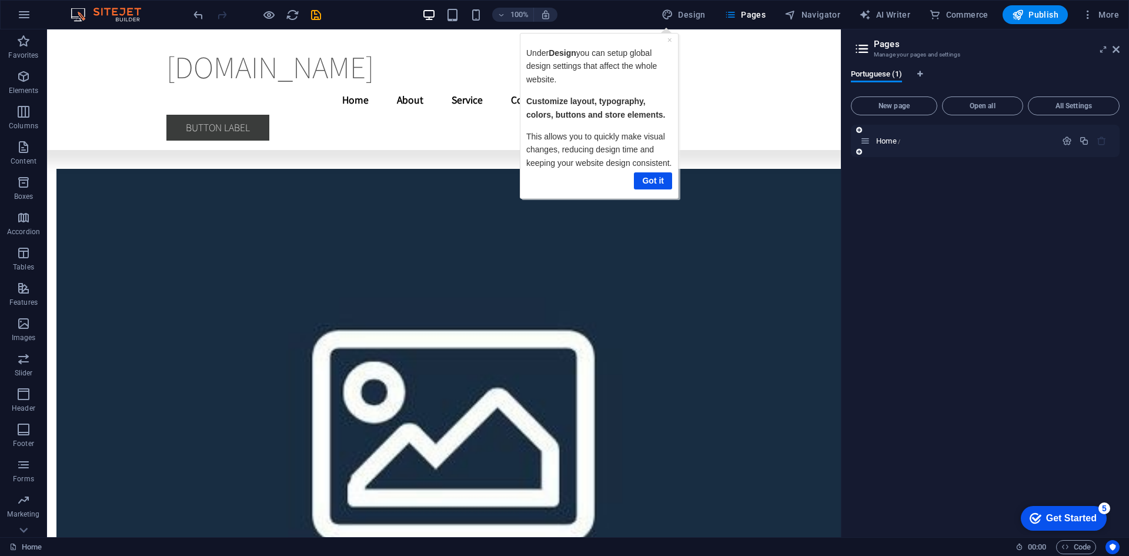
drag, startPoint x: 900, startPoint y: 136, endPoint x: 905, endPoint y: 140, distance: 6.3
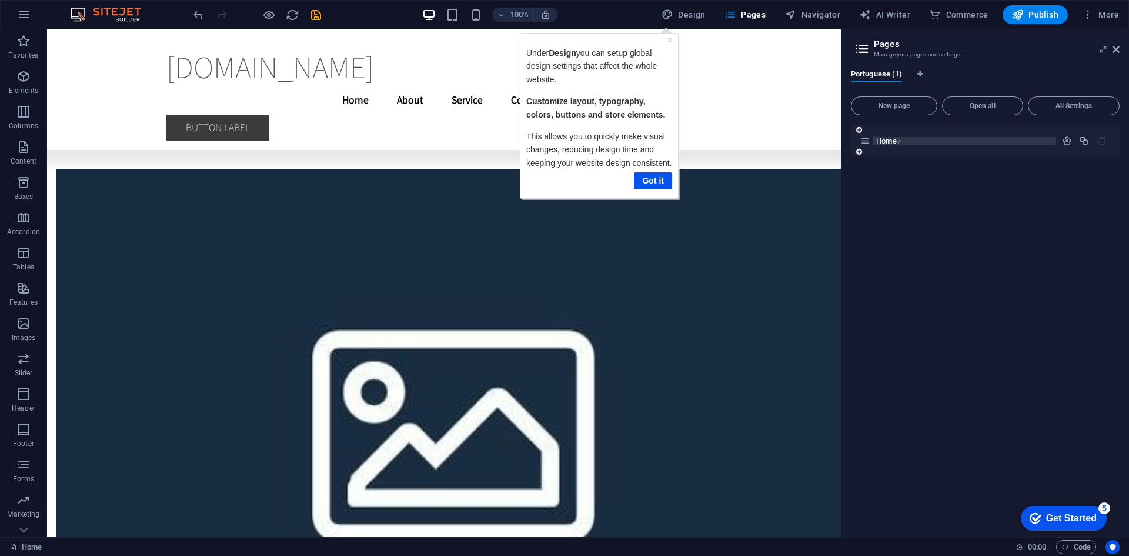
click at [1067, 101] on button "All Settings" at bounding box center [1074, 105] width 92 height 19
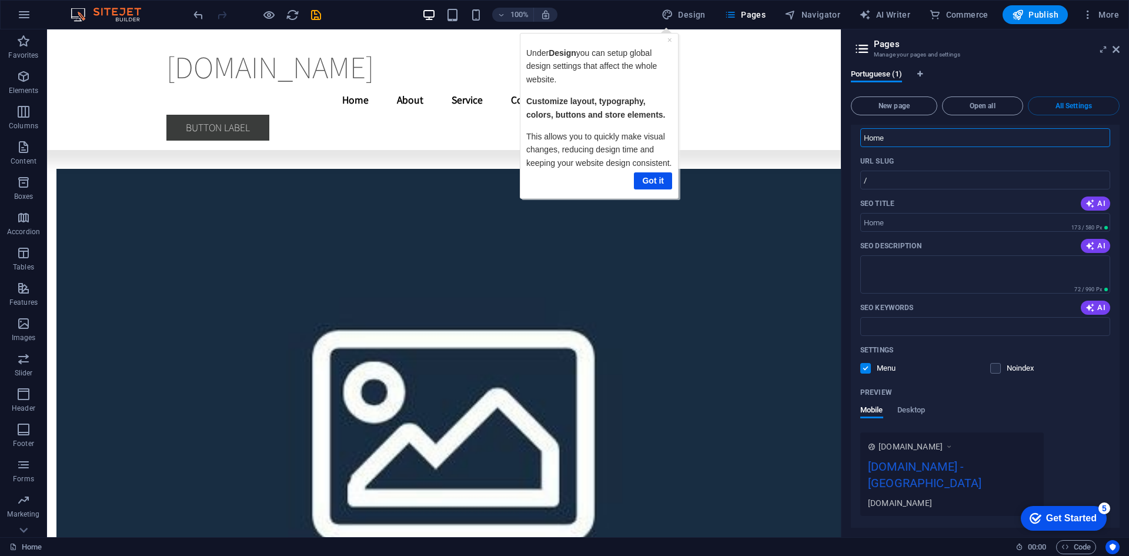
scroll to position [72, 0]
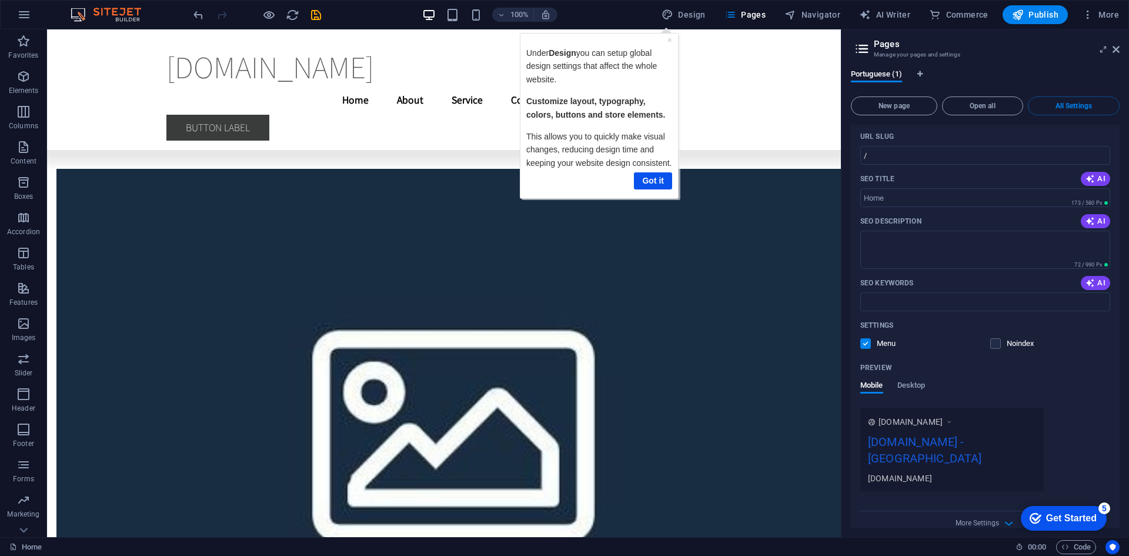
click at [0, 0] on input "checkbox" at bounding box center [0, 0] width 0 height 0
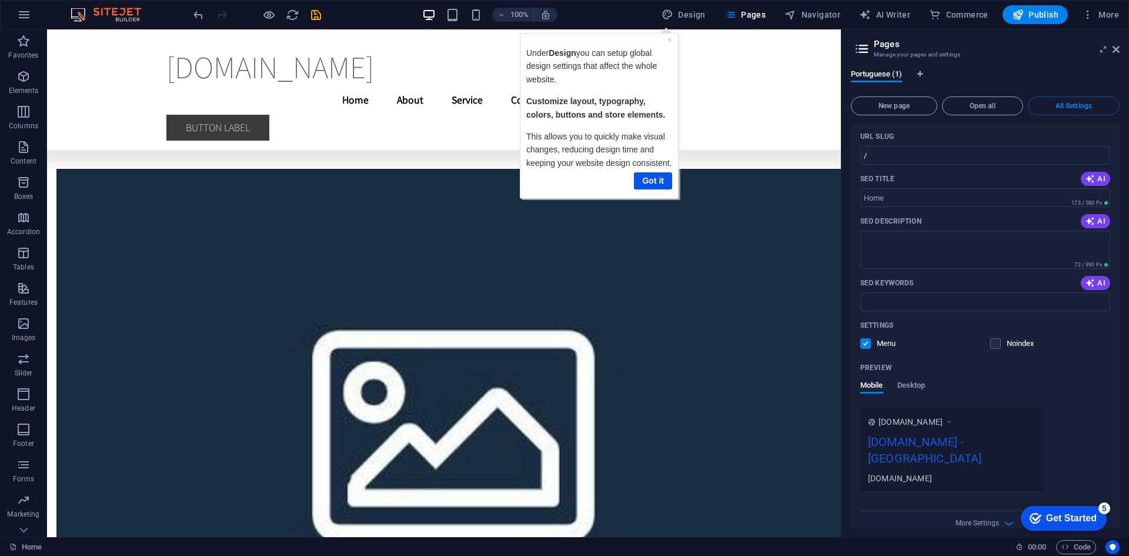
click at [0, 0] on input "checkbox" at bounding box center [0, 0] width 0 height 0
click at [1002, 516] on icon "button" at bounding box center [1009, 523] width 14 height 14
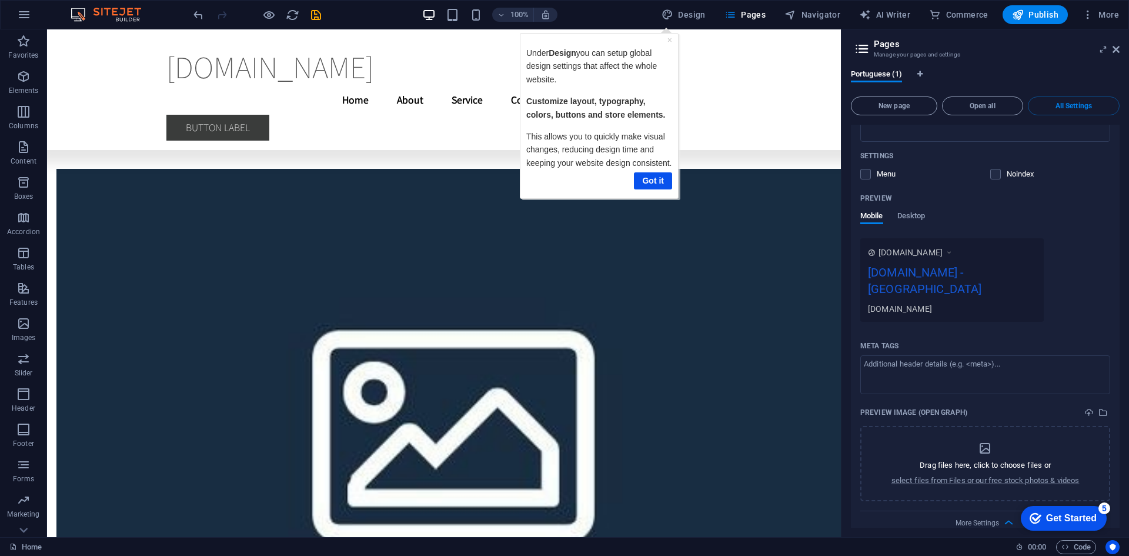
click at [1042, 514] on div "checkmark Get Started 5" at bounding box center [1063, 518] width 67 height 12
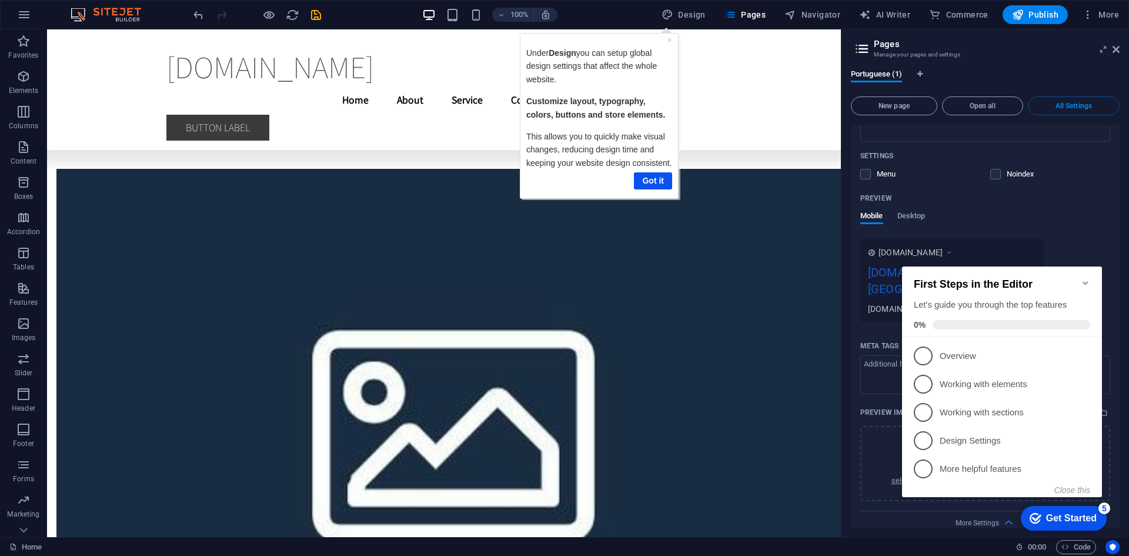
click at [1037, 512] on icon "checkmark" at bounding box center [1036, 518] width 12 height 12
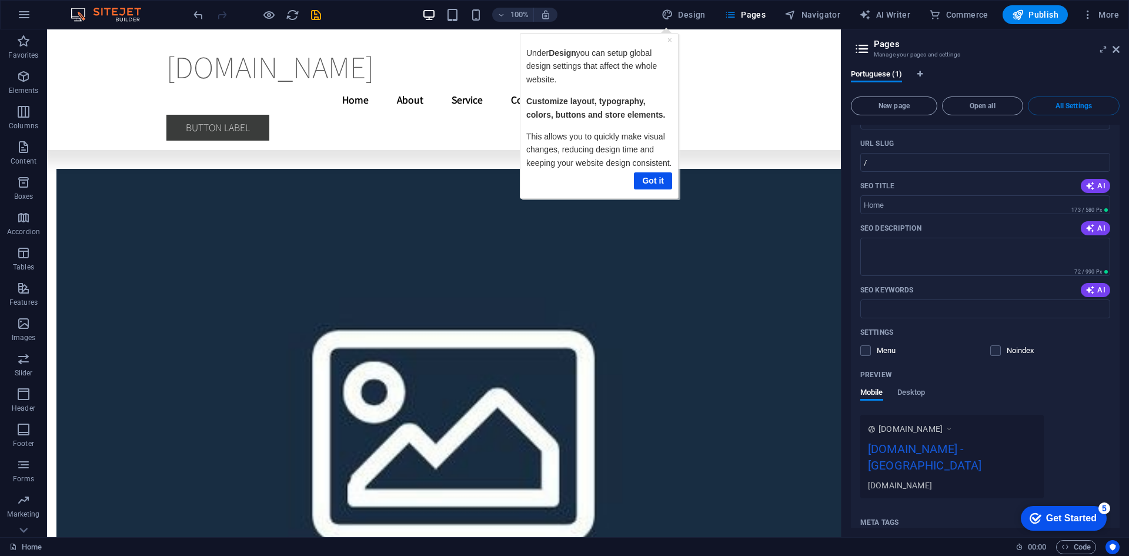
scroll to position [0, 0]
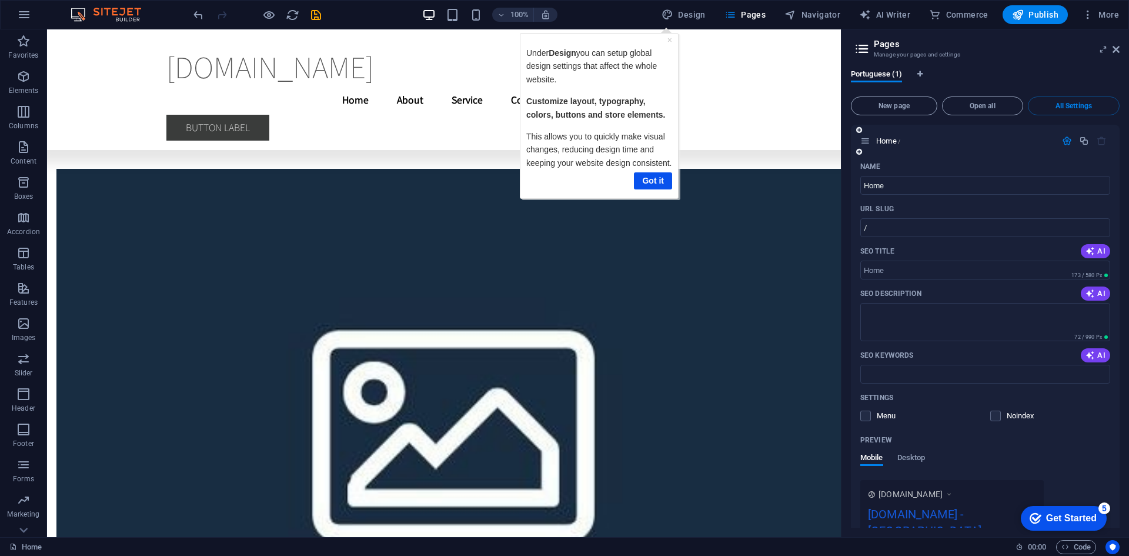
click at [1063, 139] on icon "button" at bounding box center [1067, 141] width 10 height 10
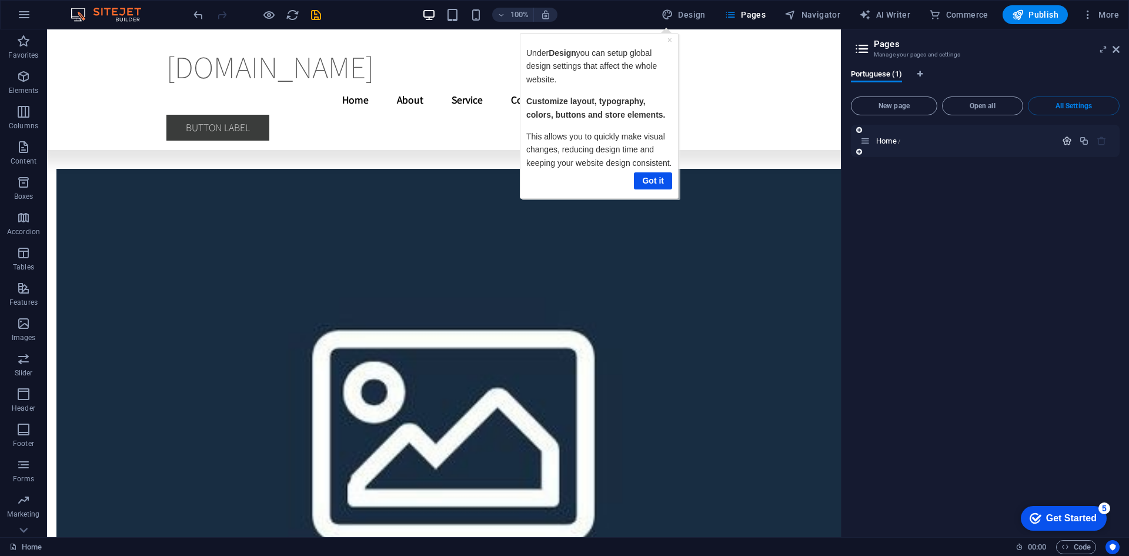
click at [1062, 140] on icon "button" at bounding box center [1067, 141] width 10 height 10
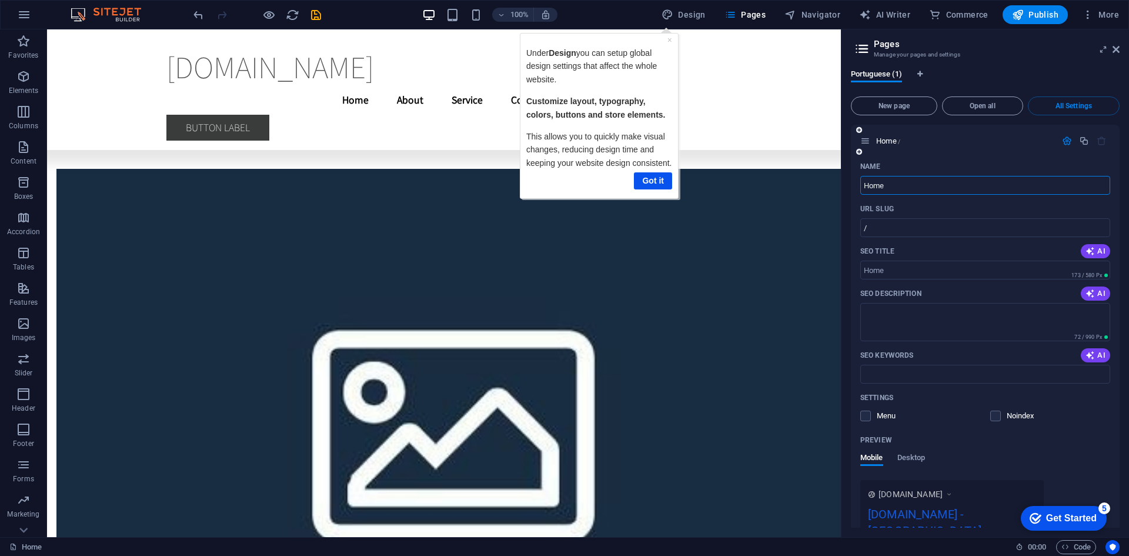
click at [1062, 140] on icon "button" at bounding box center [1067, 141] width 10 height 10
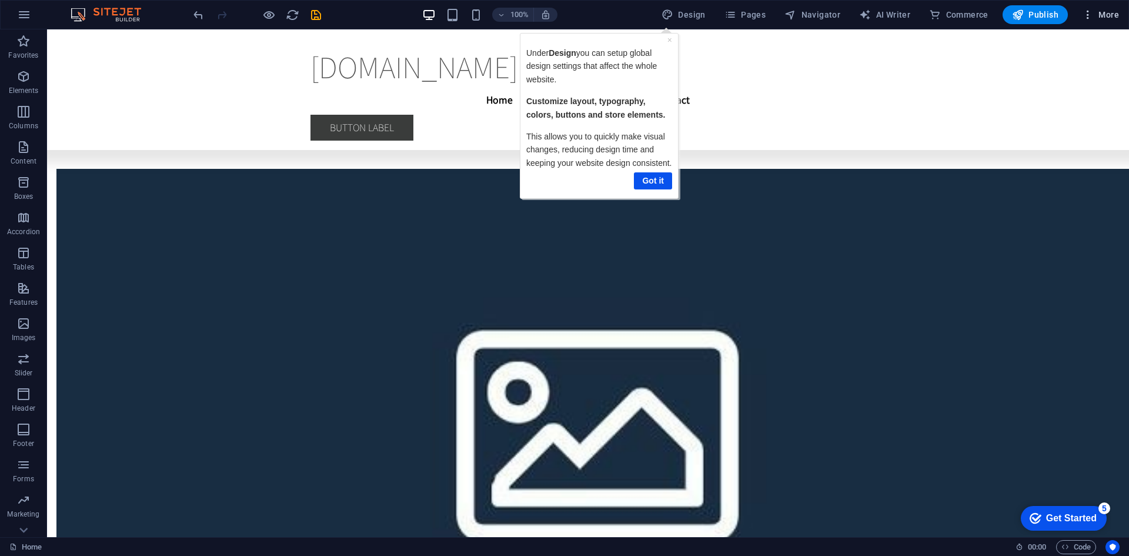
click at [1107, 14] on span "More" at bounding box center [1100, 15] width 37 height 12
